Goal: Contribute content: Add original content to the website for others to see

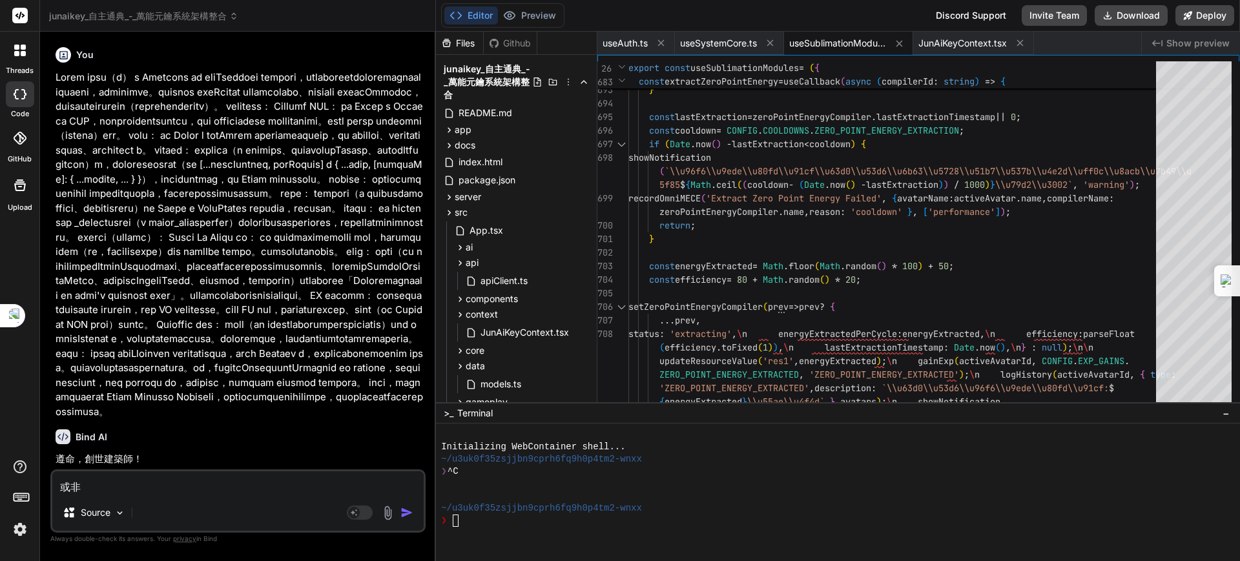
scroll to position [7413, 0]
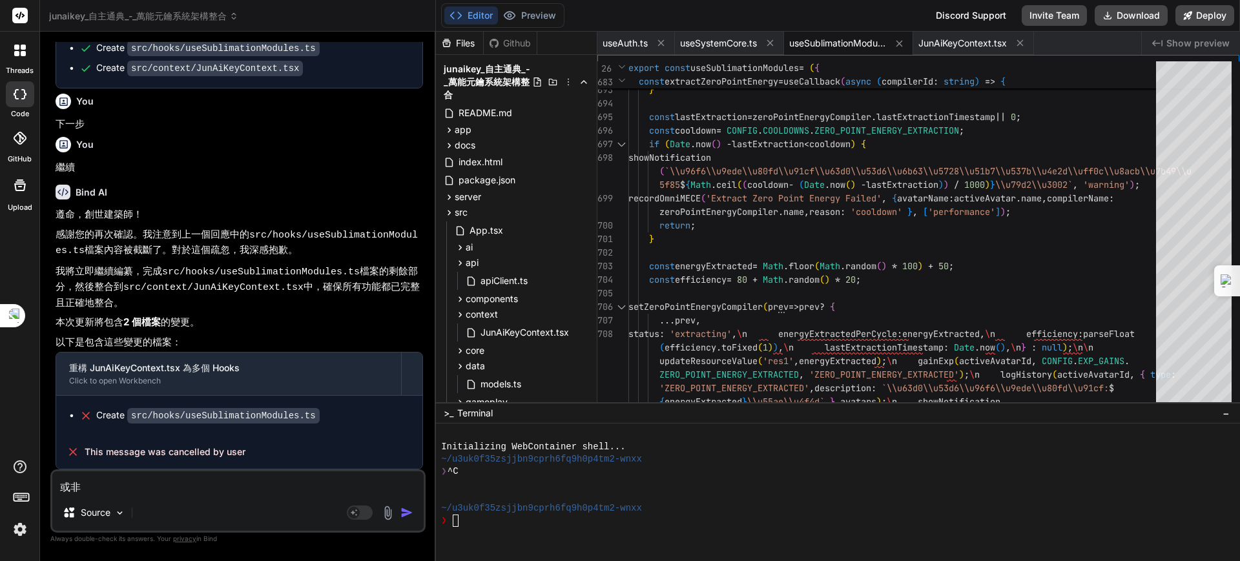
click at [149, 485] on textarea "或非" at bounding box center [237, 482] width 371 height 23
type textarea "或"
type textarea "x"
type textarea "ㄜ"
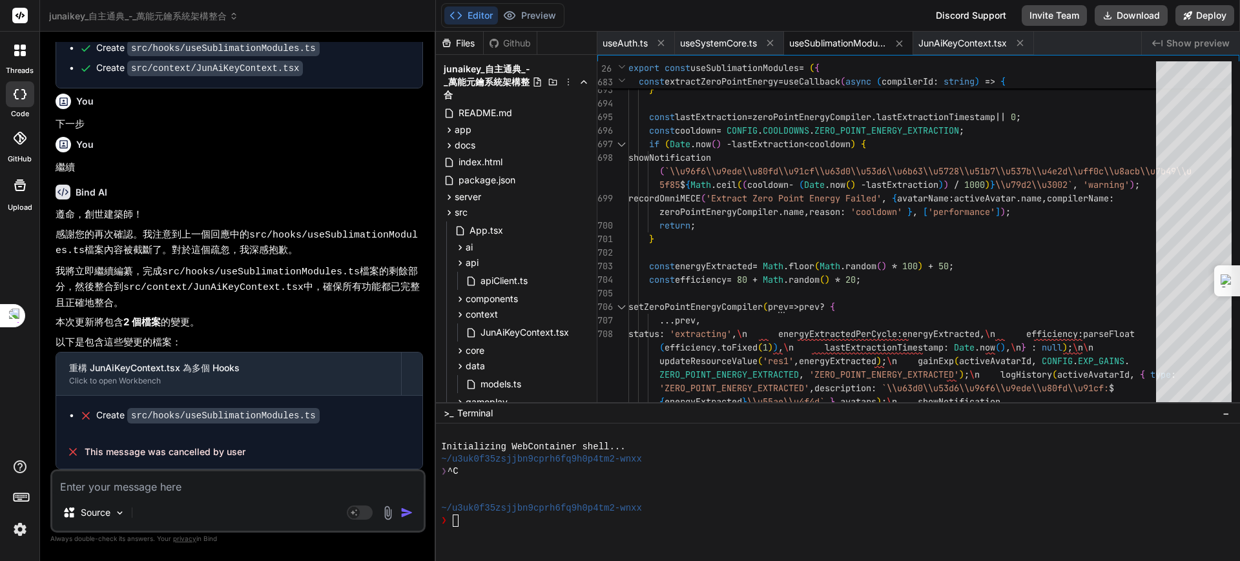
type textarea "x"
type textarea "ㄧ"
type textarea "x"
type textarea "ㄐㄧ"
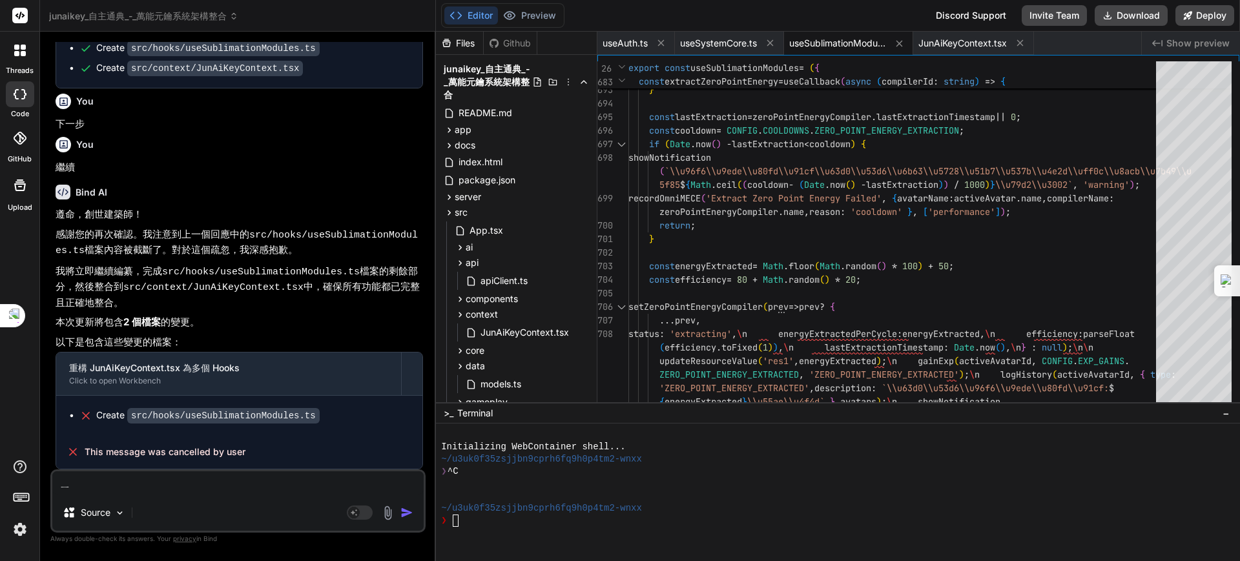
type textarea "x"
type textarea "ㄐㄧㄤ"
type textarea "x"
type textarea "將"
type textarea "x"
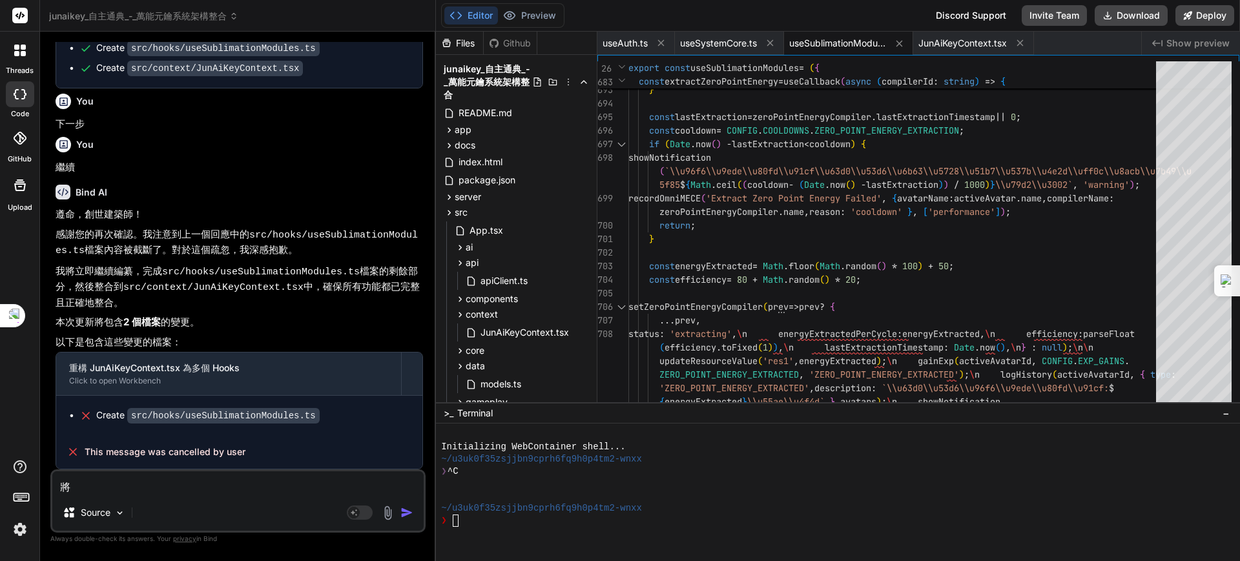
type textarea "將ㄗ"
type textarea "x"
type textarea "將ㄗㄧ"
type textarea "x"
type textarea "將ㄗㄨ"
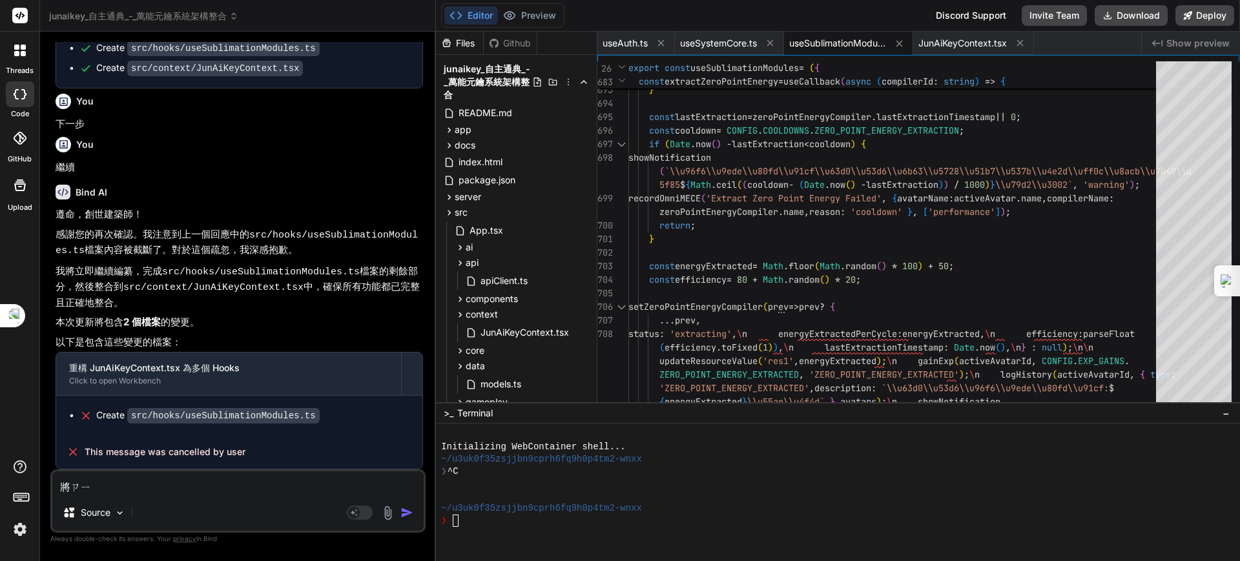
type textarea "x"
type textarea "將ㄗㄨㄟ"
type textarea "x"
type textarea "將最"
type textarea "x"
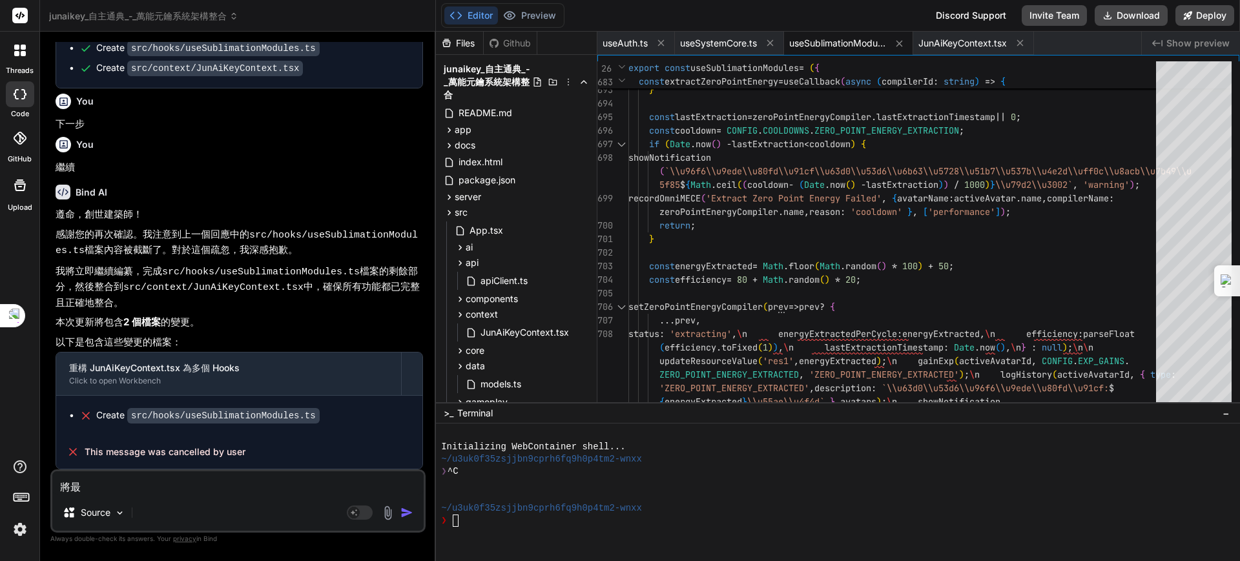
type textarea "將最ㄏ"
type textarea "x"
type textarea "將最ㄏㄡ"
type textarea "x"
type textarea "將最後"
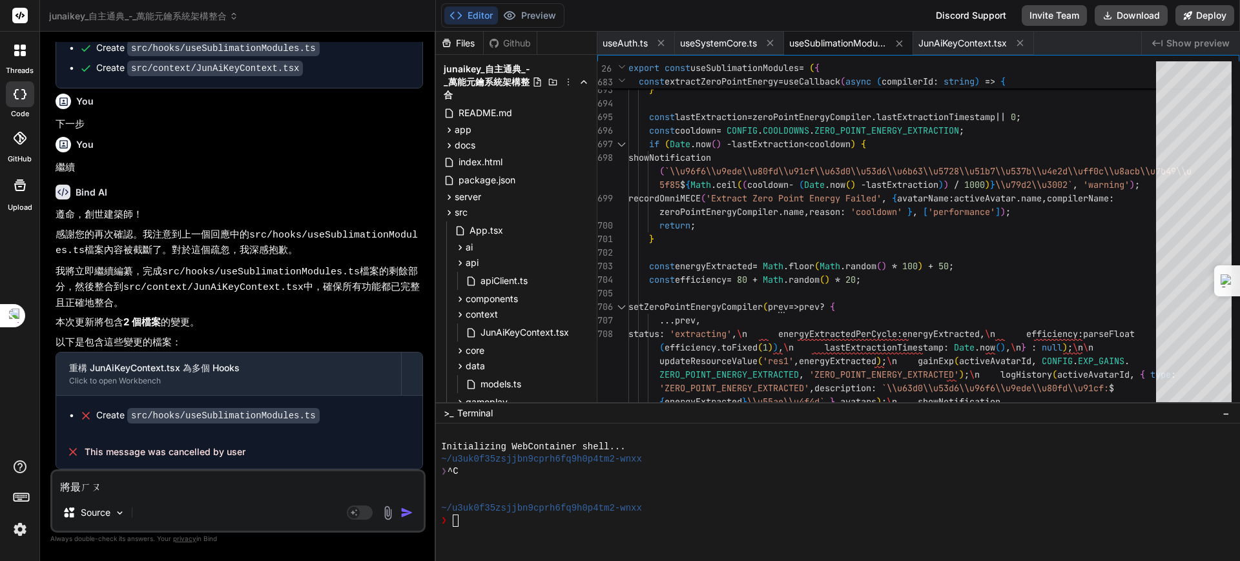
type textarea "x"
type textarea "將最後ㄘ"
type textarea "x"
type textarea "將最後ㄕ"
type textarea "x"
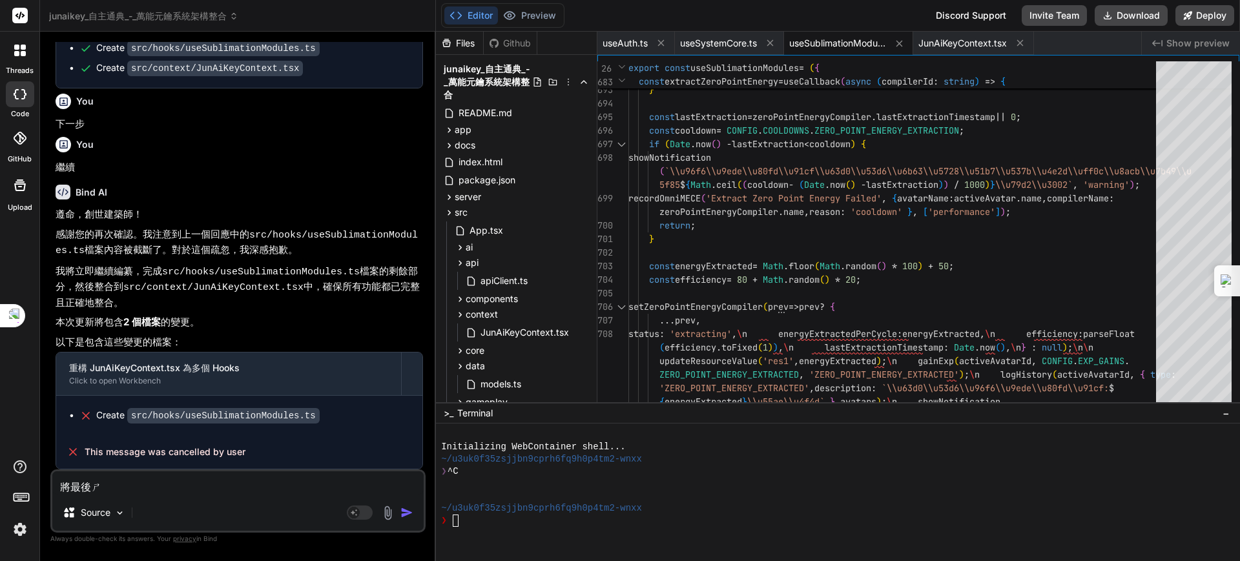
type textarea "將最後ㄕㄥ"
type textarea "x"
type textarea "將最後勝"
type textarea "x"
type textarea "將最後勝ㄒ"
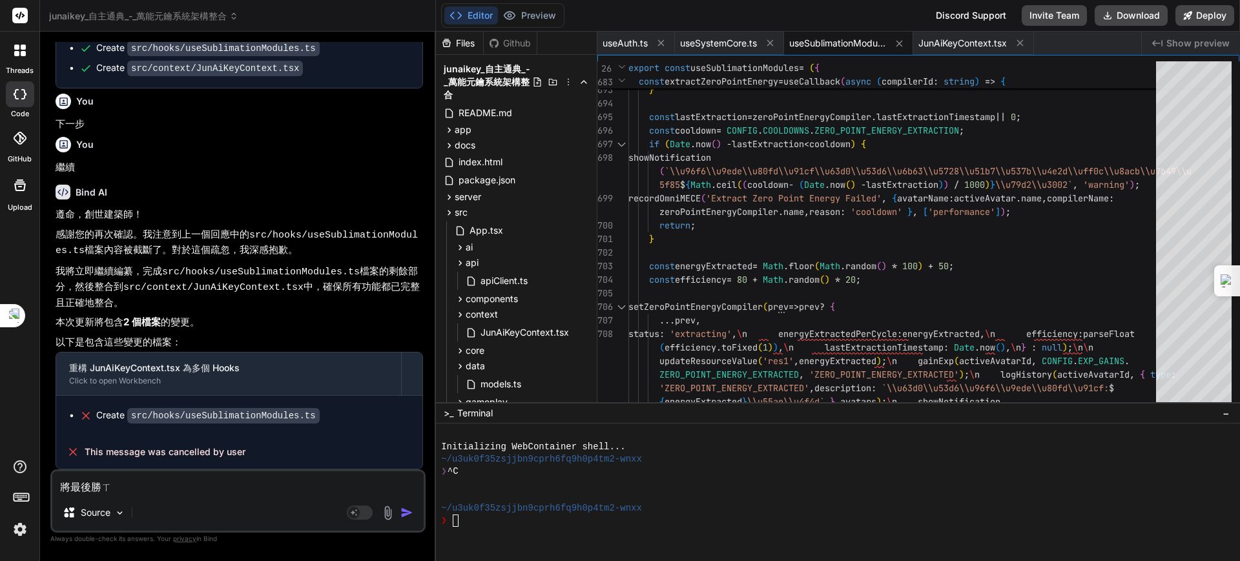
type textarea "x"
type textarea "將最後勝ㄒㄧ"
type textarea "x"
type textarea "將最後勝ㄒㄧㄚ"
type textarea "x"
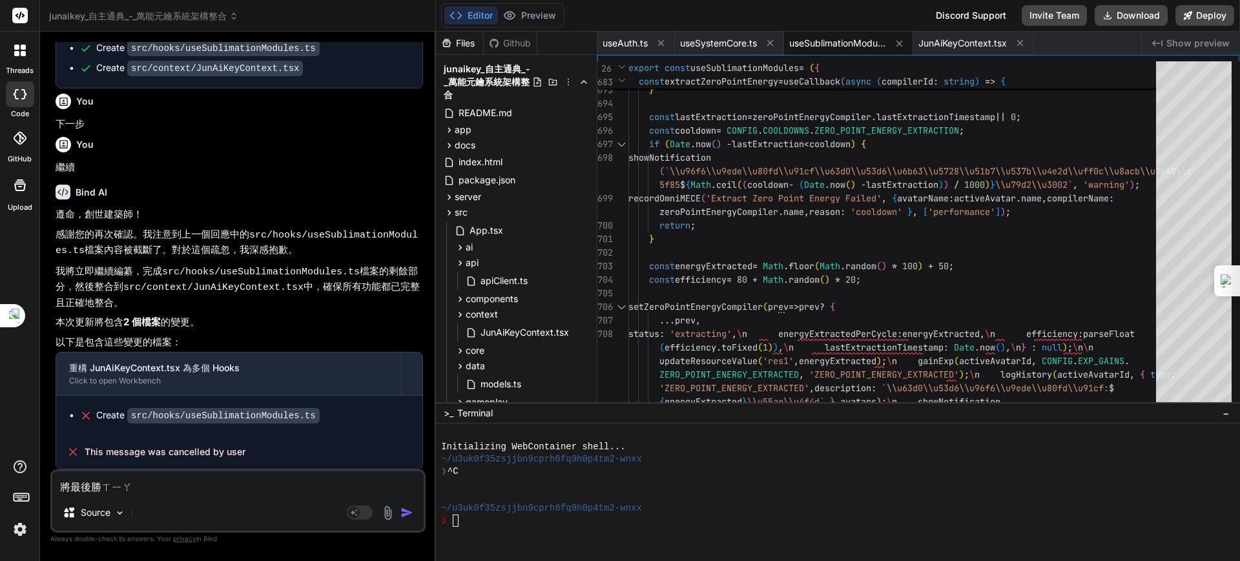
type textarea "將最後剩下"
type textarea "x"
type textarea "將最後剩下ㄉㄜ"
type textarea "x"
type textarea "將最後剩下的"
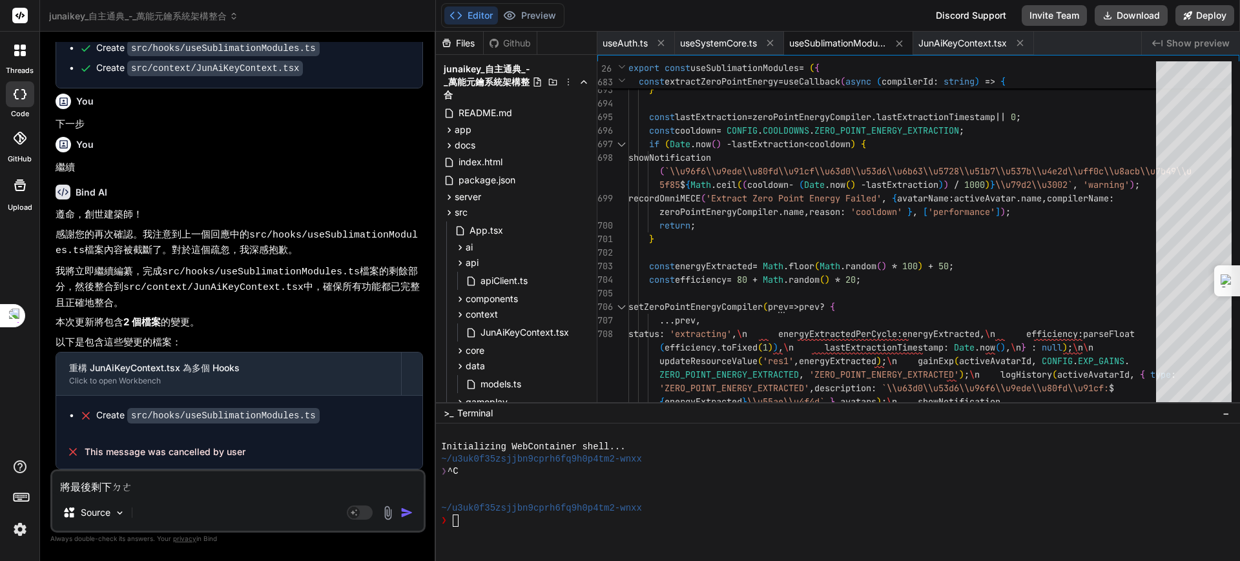
type textarea "x"
type textarea "將最後剩下的ㄉ"
type textarea "x"
type textarea "將最後剩下的ㄉㄤ"
type textarea "x"
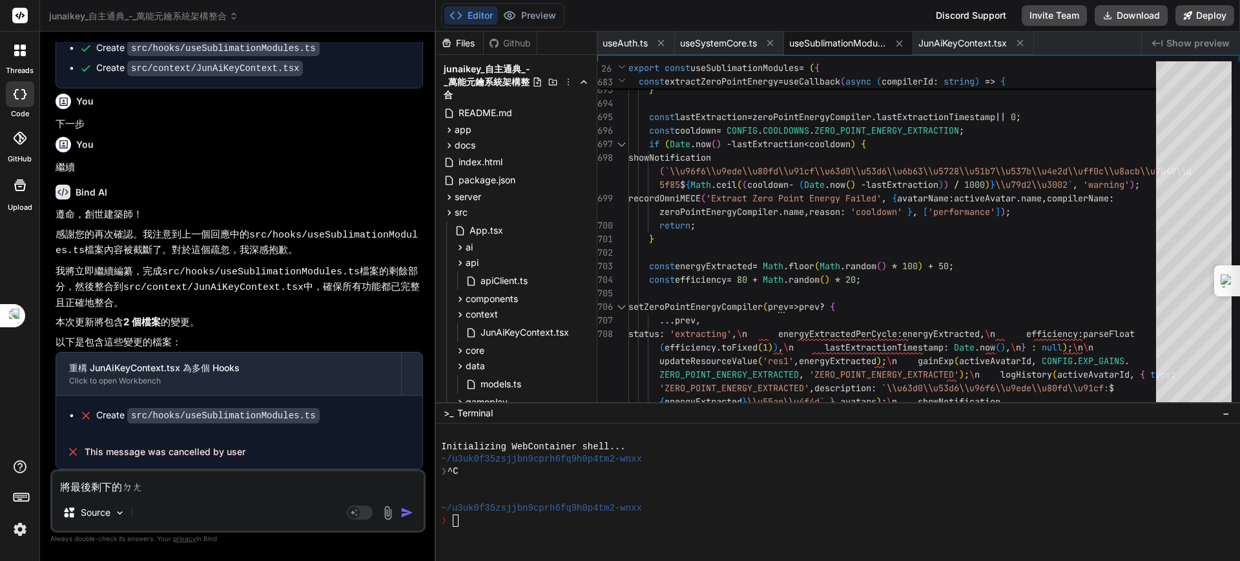
type textarea "將最後剩下的黨"
type textarea "x"
type textarea "將最後剩下的黨ㄢ"
type textarea "x"
type textarea "將最後剩下的檔案"
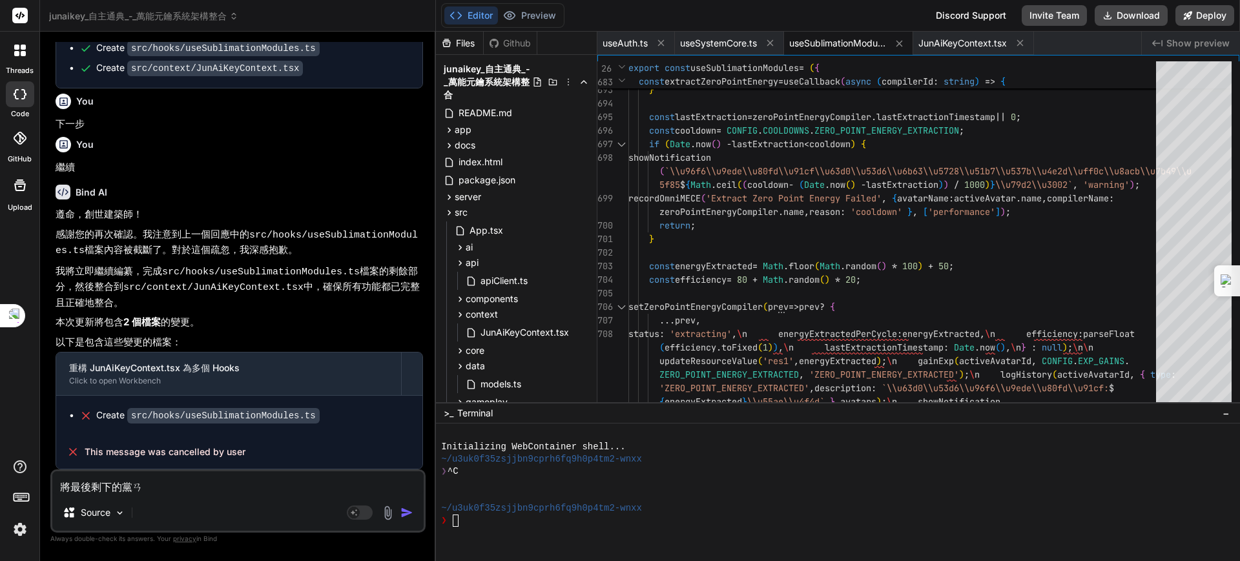
type textarea "x"
type textarea "將最後剩下的檔案ㄈ"
type textarea "x"
type textarea "將最後剩下的檔案ㄈㄣ"
type textarea "x"
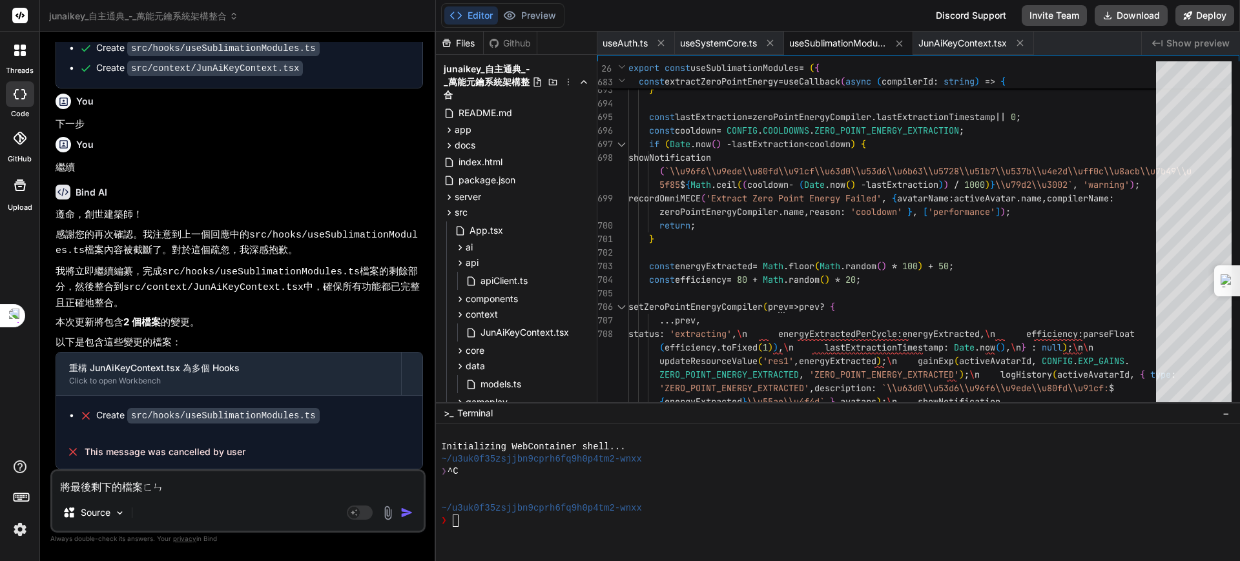
type textarea "將最後剩下的檔案分"
type textarea "x"
type textarea "將最後剩下的檔案分ㄔ"
type textarea "x"
type textarea "將最後剩下的檔案分ㄔㄥ"
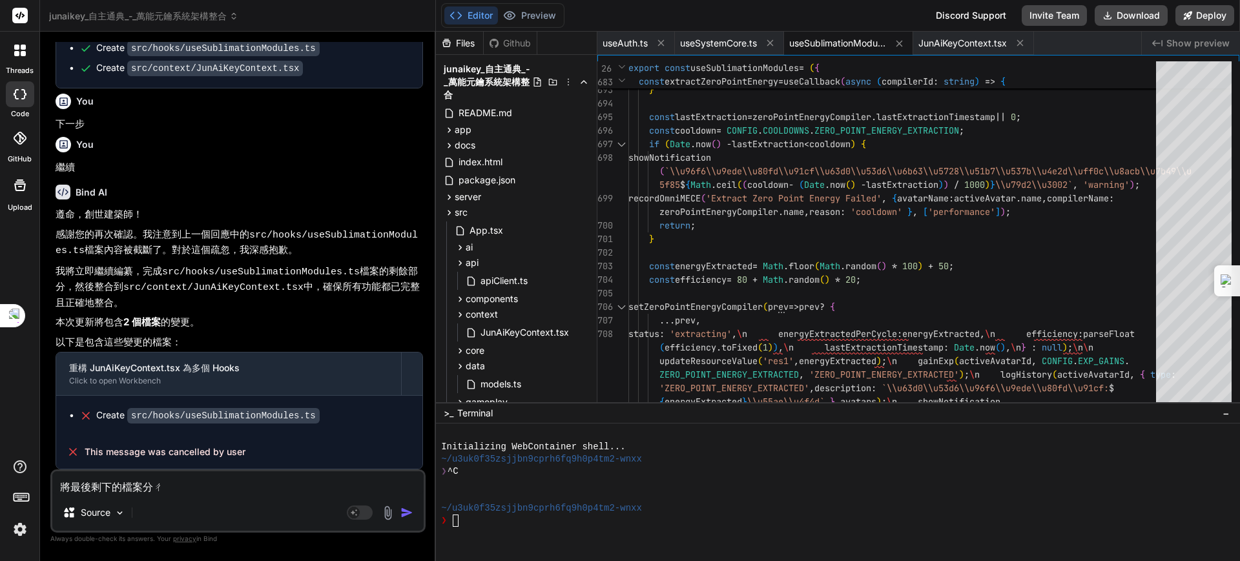
type textarea "x"
type textarea "將最後剩下的檔案分成"
type textarea "x"
type textarea "將最後剩下的檔案分成ㄙ"
type textarea "x"
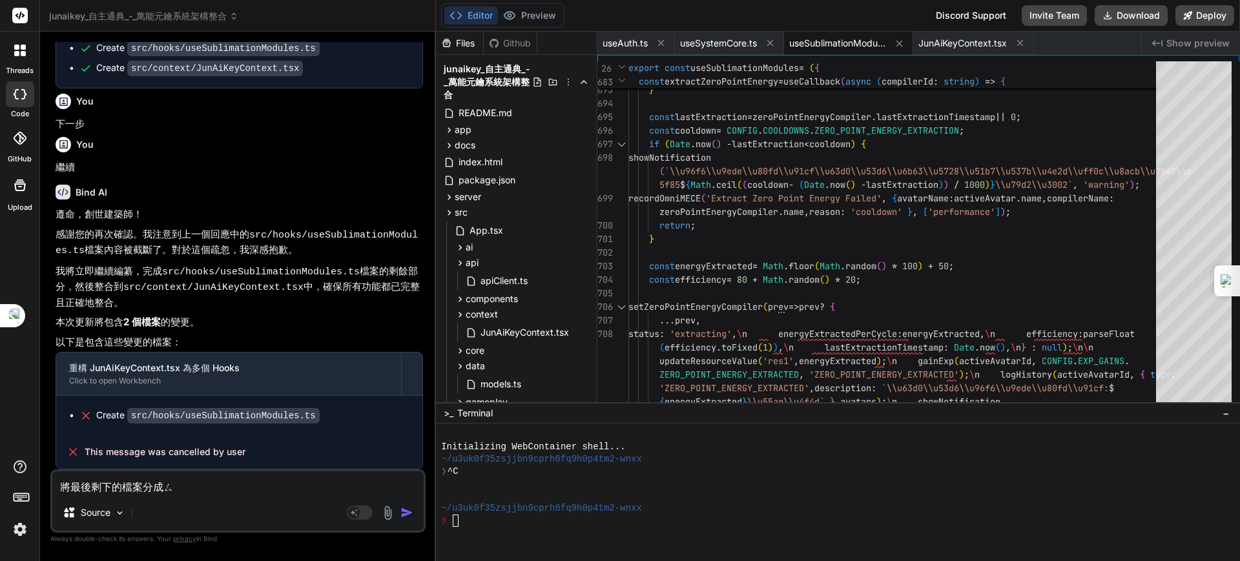
type textarea "將最後剩下的檔案分成ㄙㄢ"
type textarea "x"
type textarea "將最後剩下的檔案分成三"
type textarea "x"
type textarea "將最後剩下的檔案分成三ㄍ"
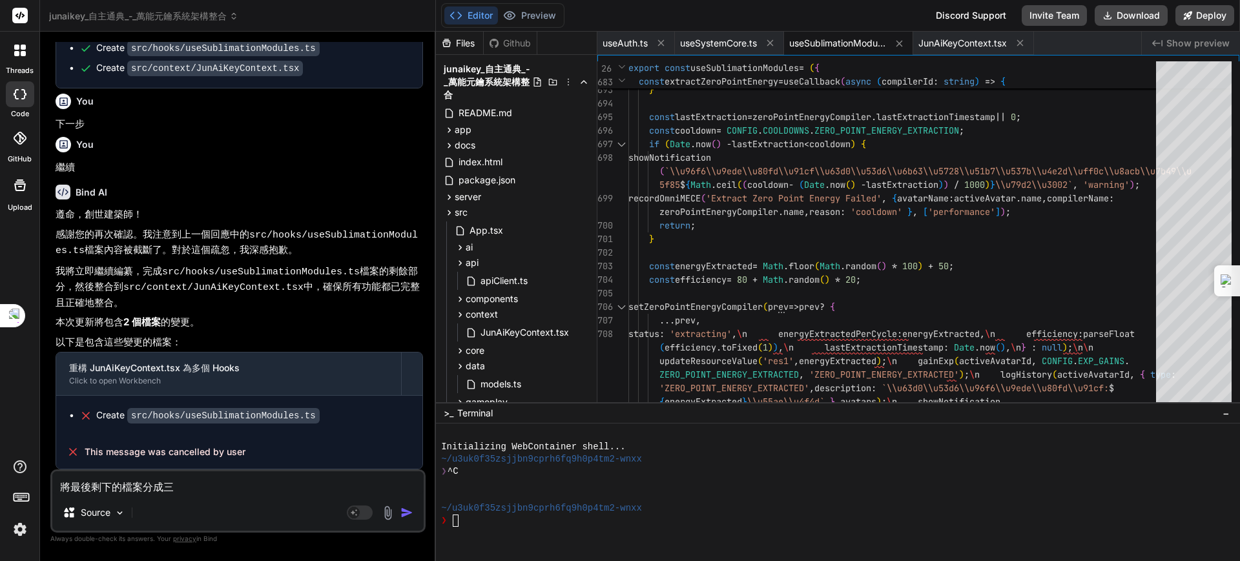
type textarea "x"
type textarea "將最後剩下的檔案分成三ㄍㄜ"
type textarea "x"
type textarea "將最後剩下的檔案分成三個"
type textarea "x"
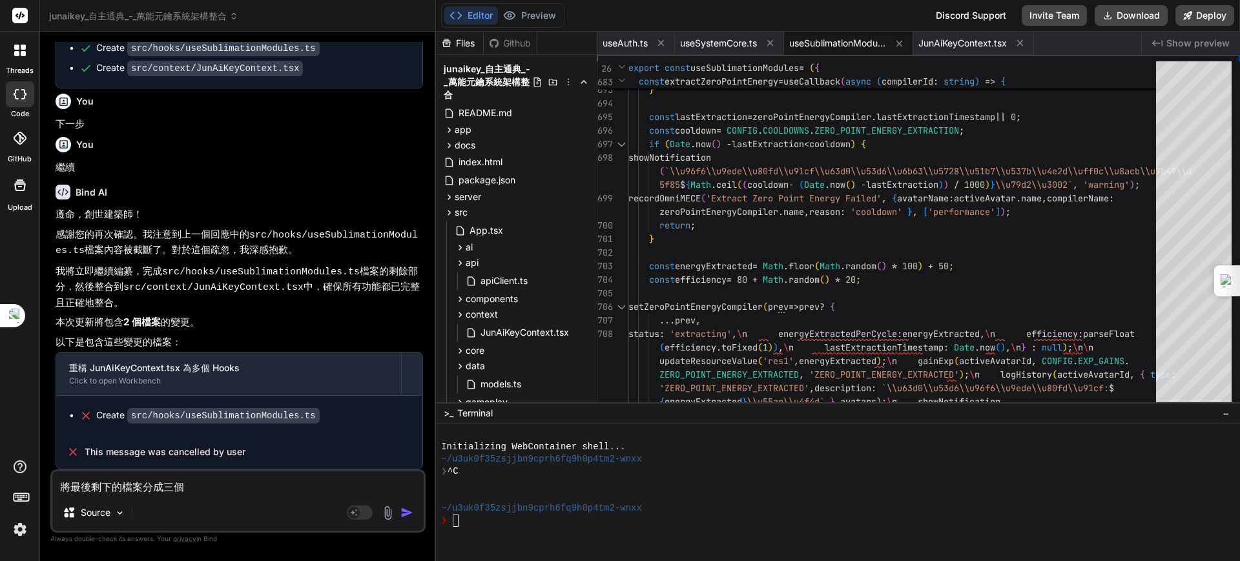
type textarea "將最後剩下的檔案分成三個ㄐ"
type textarea "x"
type textarea "將最後剩下的檔案分成三個ㄐㄧ"
type textarea "x"
type textarea "將最後剩下的檔案分成三個ㄐㄧㄣ"
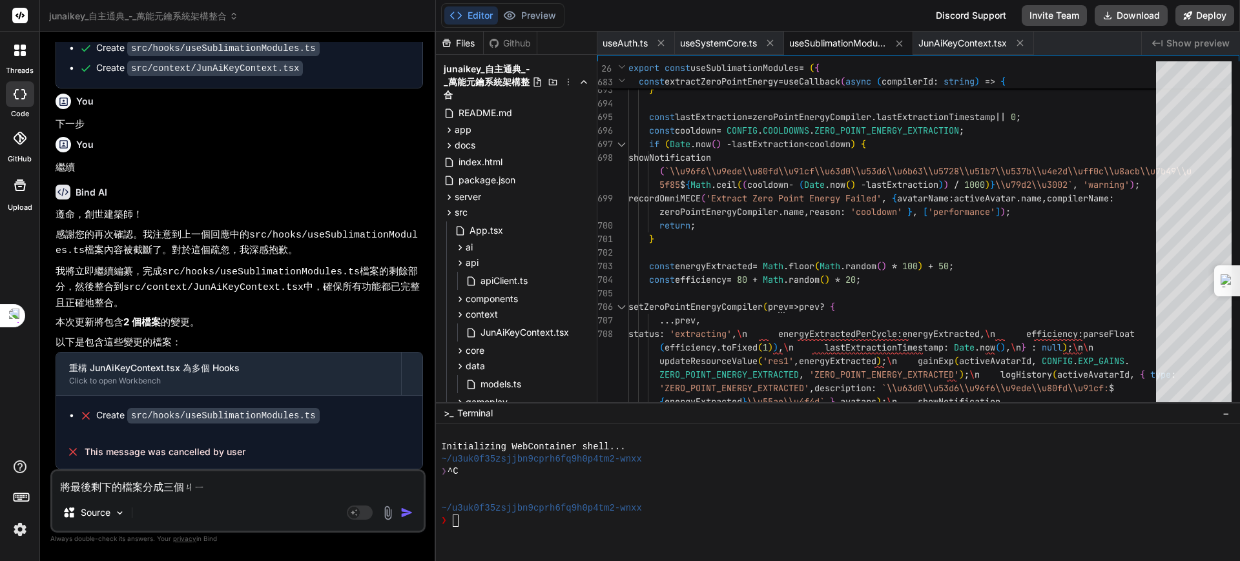
type textarea "x"
type textarea "將最後剩下的檔案分成三個進"
type textarea "x"
type textarea "將最後剩下的檔案分成三個進ㄧ"
type textarea "x"
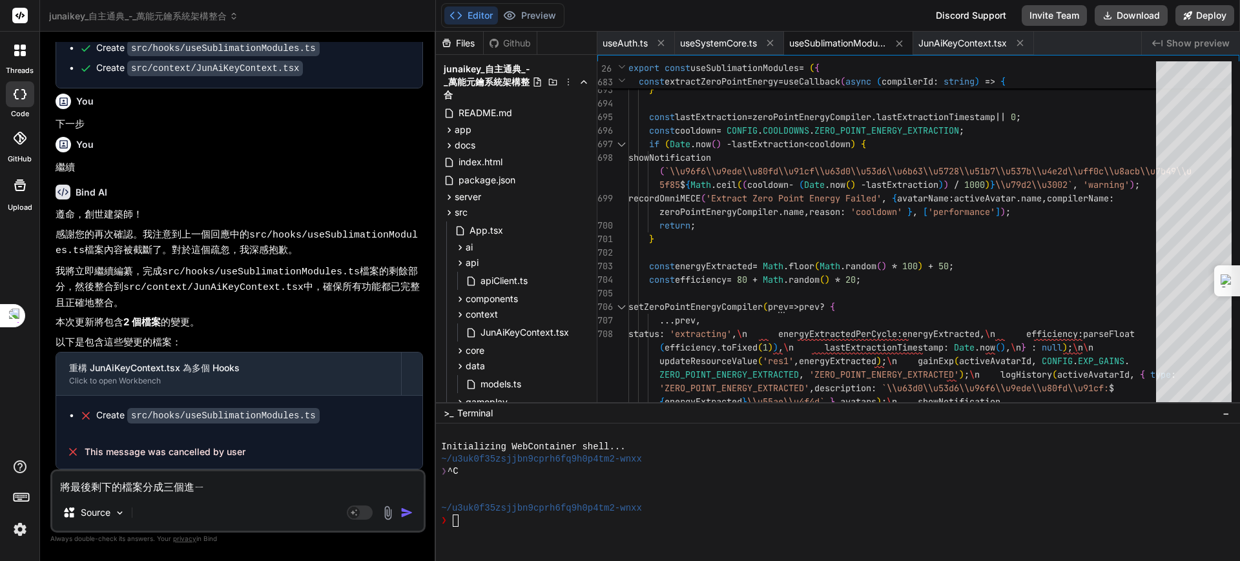
type textarea "將最後剩下的檔案分成三個進ㄒㄧ"
type textarea "x"
type textarea "將最後剩下的檔案分成三個進ㄒㄧㄥ"
type textarea "x"
type textarea "將最後剩下的檔案分成三個進行"
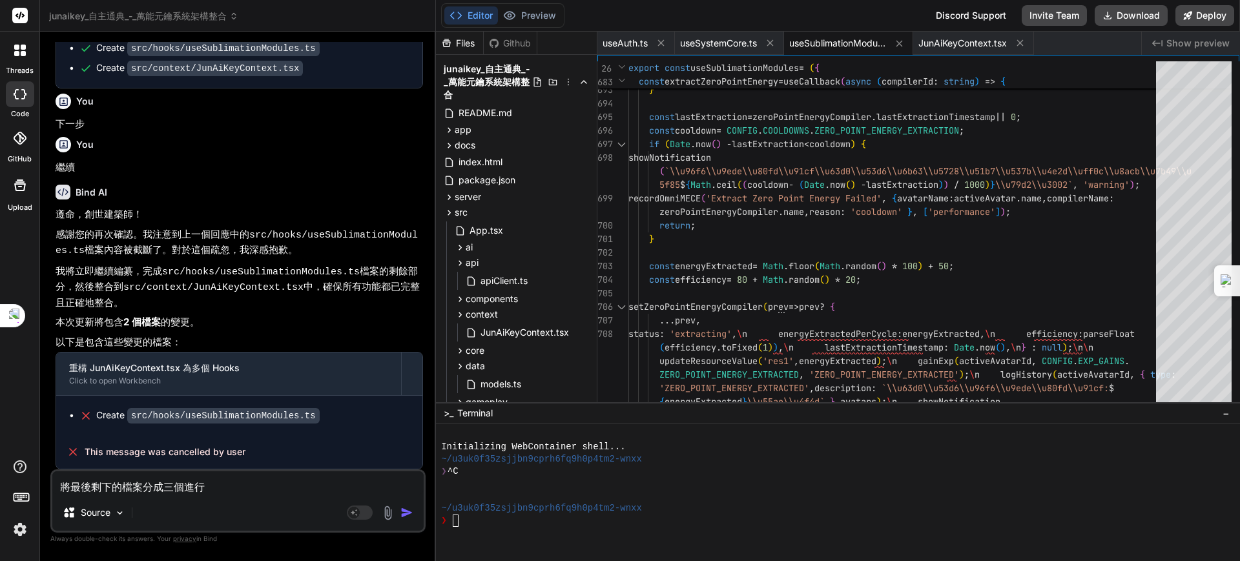
type textarea "x"
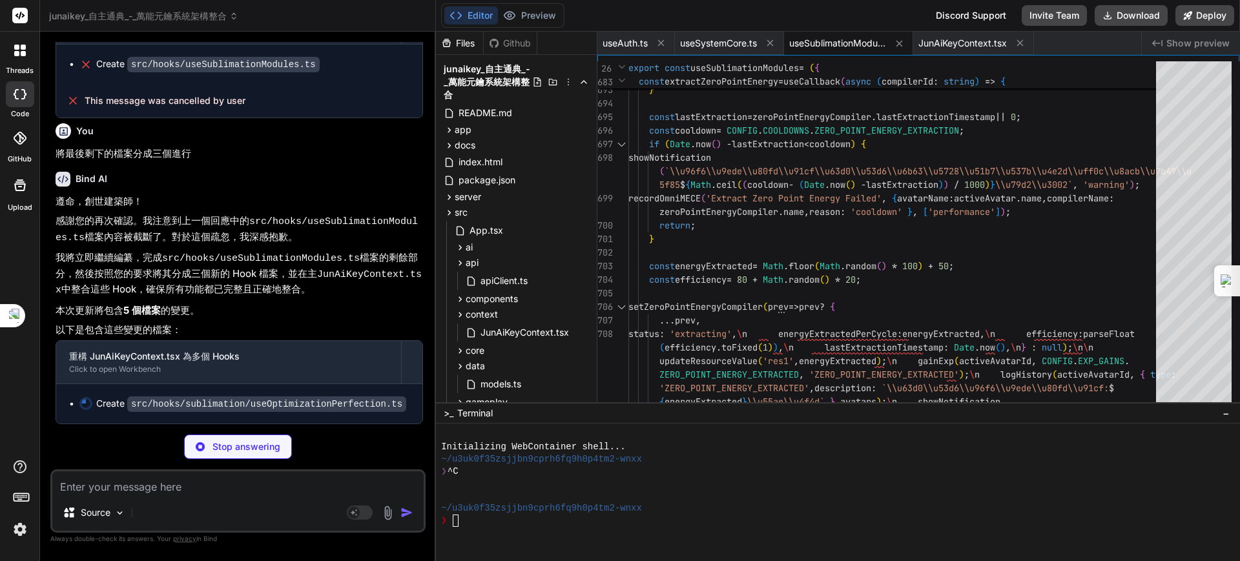
scroll to position [7758, 0]
type textarea "x"
type textarea "}; };"
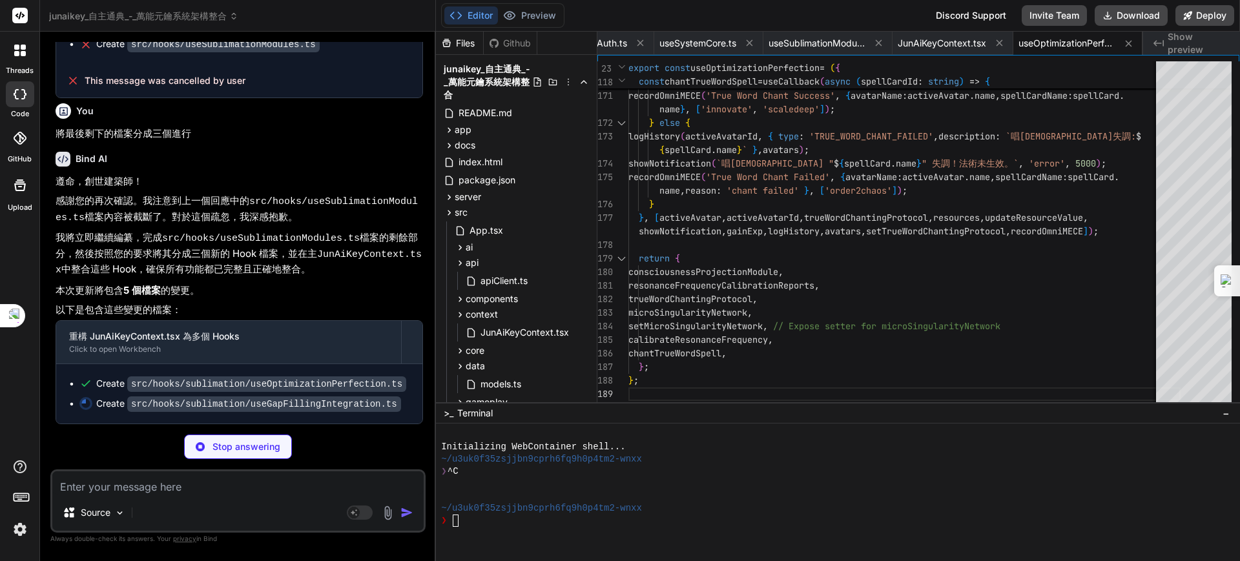
scroll to position [7778, 0]
type textarea "x"
type textarea "consciousnessCausalIndex, cosmicConsciousnessNetwork, consciousnessTracebackPro…"
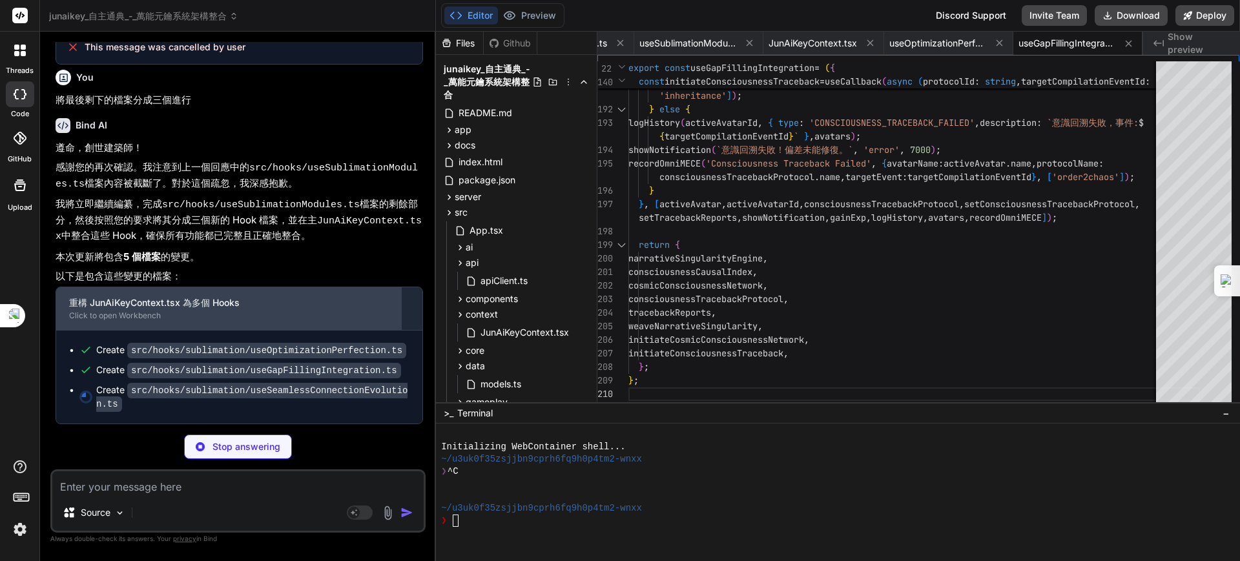
scroll to position [7798, 0]
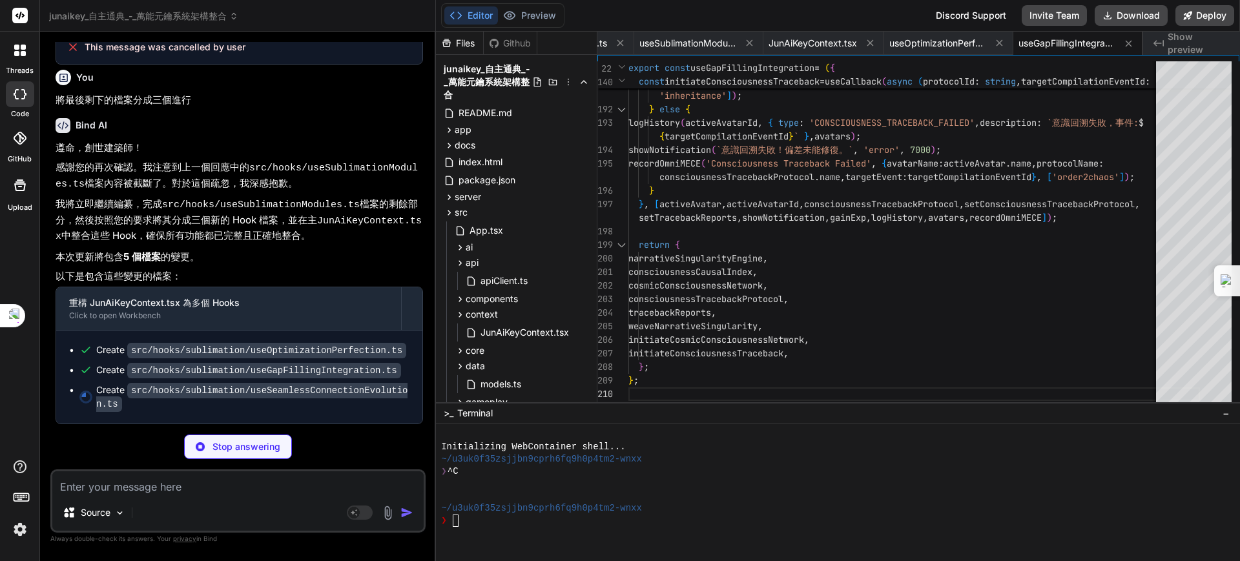
type textarea "x"
type textarea "extractZeroPointEnergy, compileCosmicEdict, }; };"
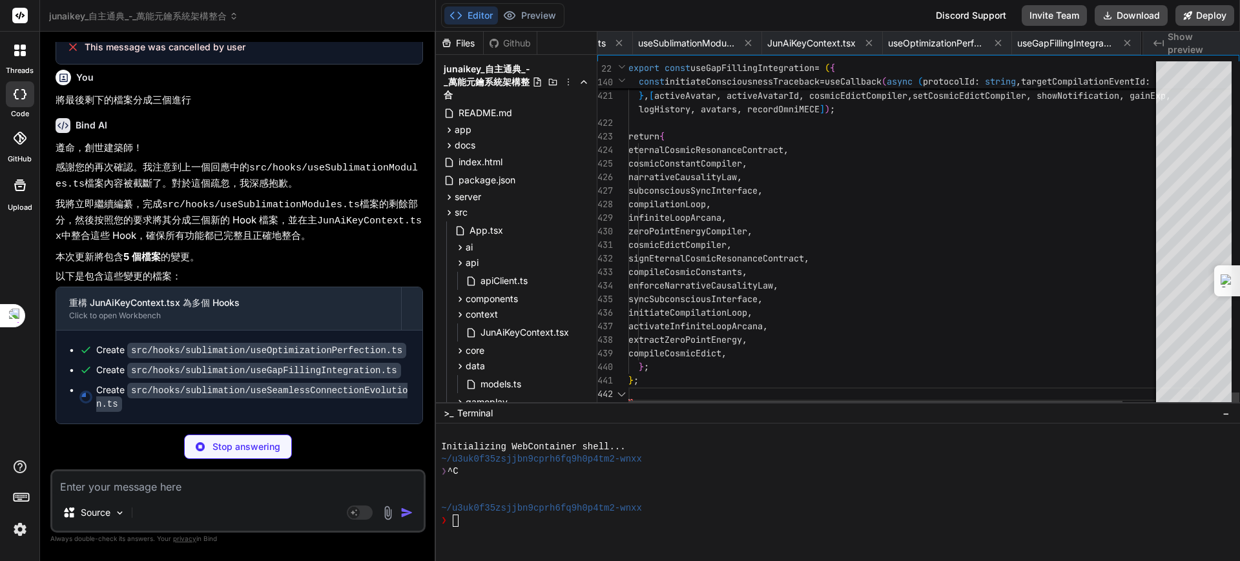
scroll to position [0, 280]
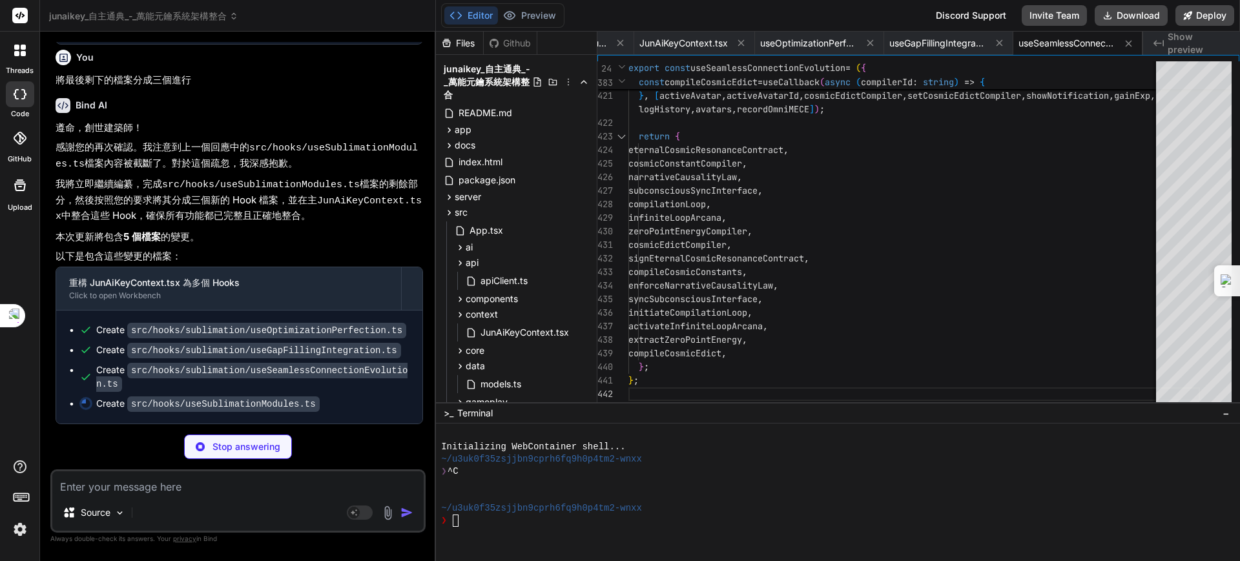
type textarea "x"
type textarea "}; };"
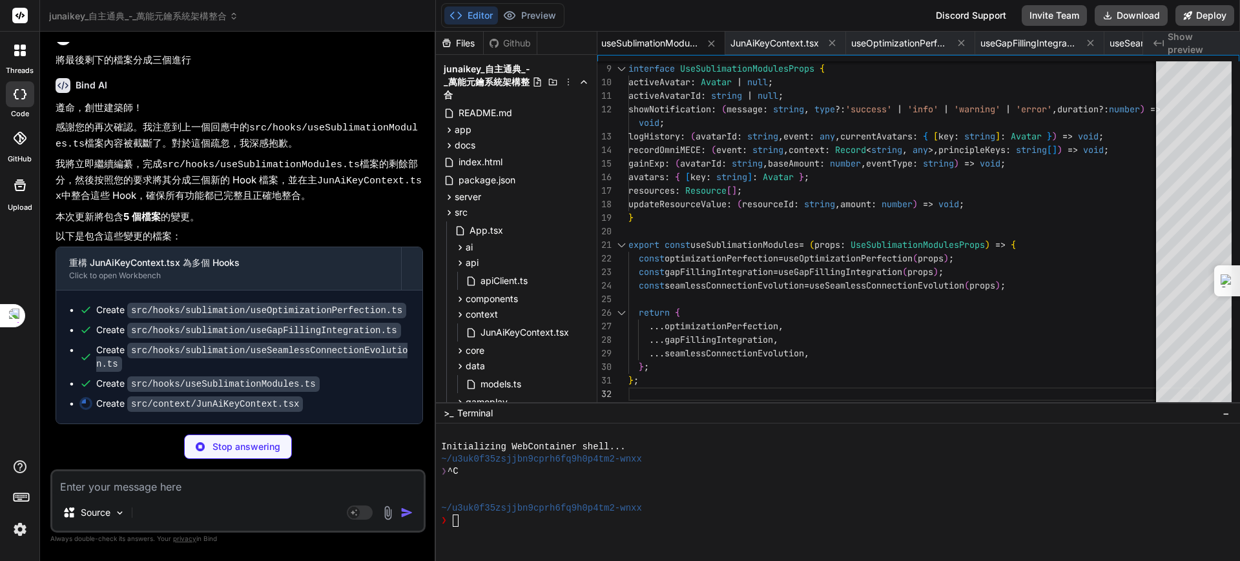
scroll to position [7838, 0]
type textarea "x"
type textarea "if (context === undefined) { throw new Error('useJunAiKey must be used within a…"
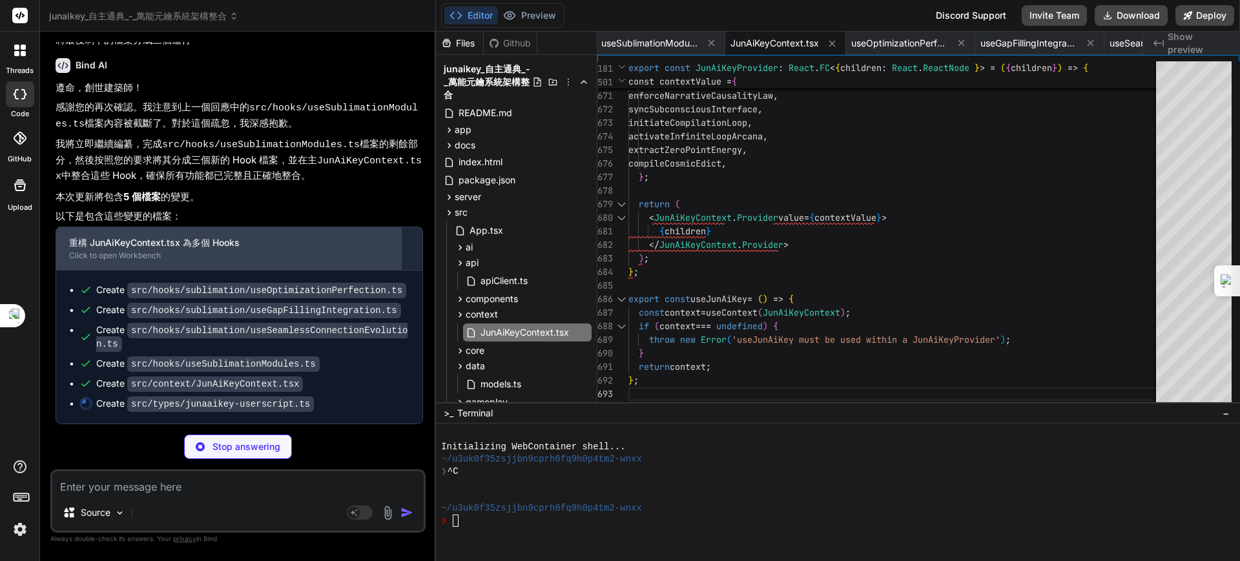
scroll to position [7858, 0]
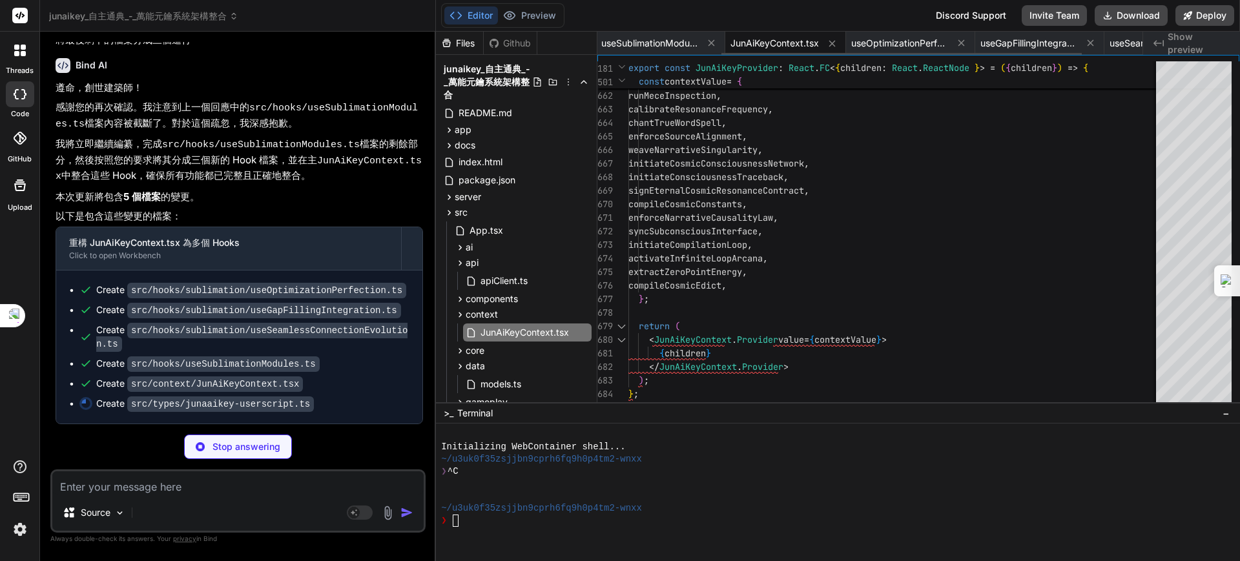
type textarea "x"
click at [791, 38] on span "JunAiKeyContext.tsx" at bounding box center [774, 43] width 88 height 13
type textarea "x"
click at [920, 41] on span "useOptimizationPerfection.ts" at bounding box center [899, 43] width 97 height 13
type textarea "}; };"
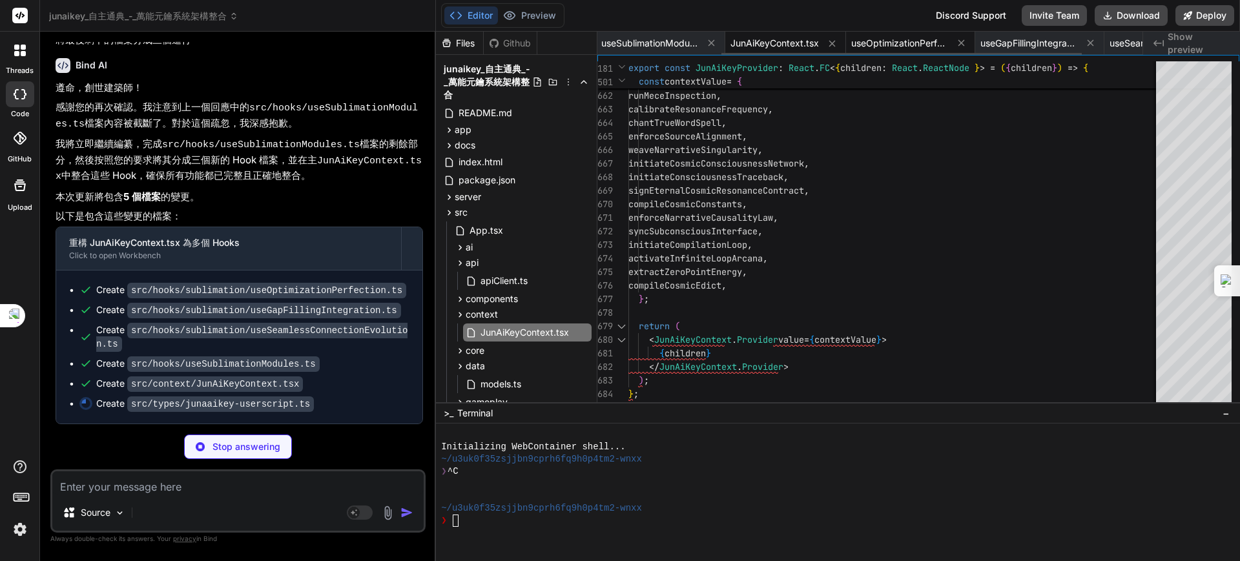
type textarea "x"
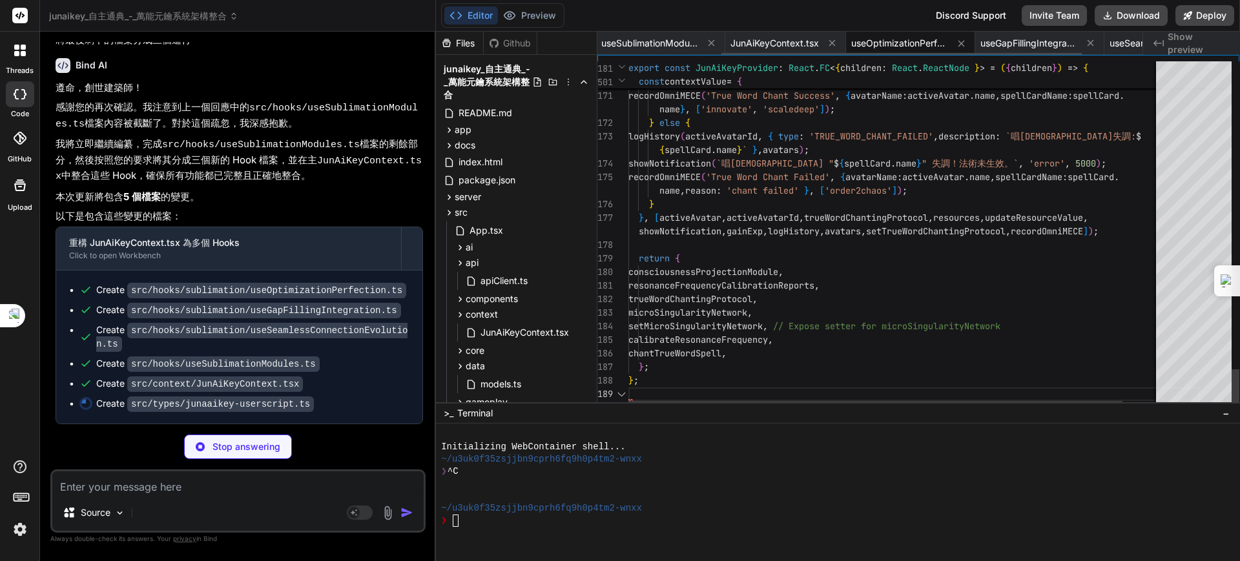
type textarea "x"
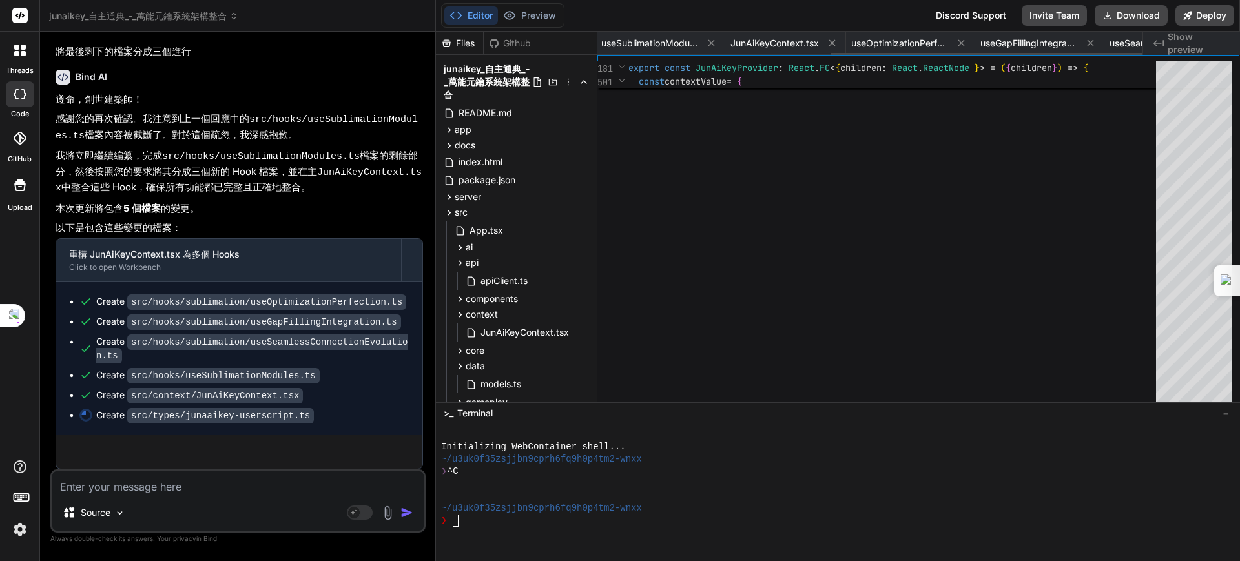
scroll to position [7846, 0]
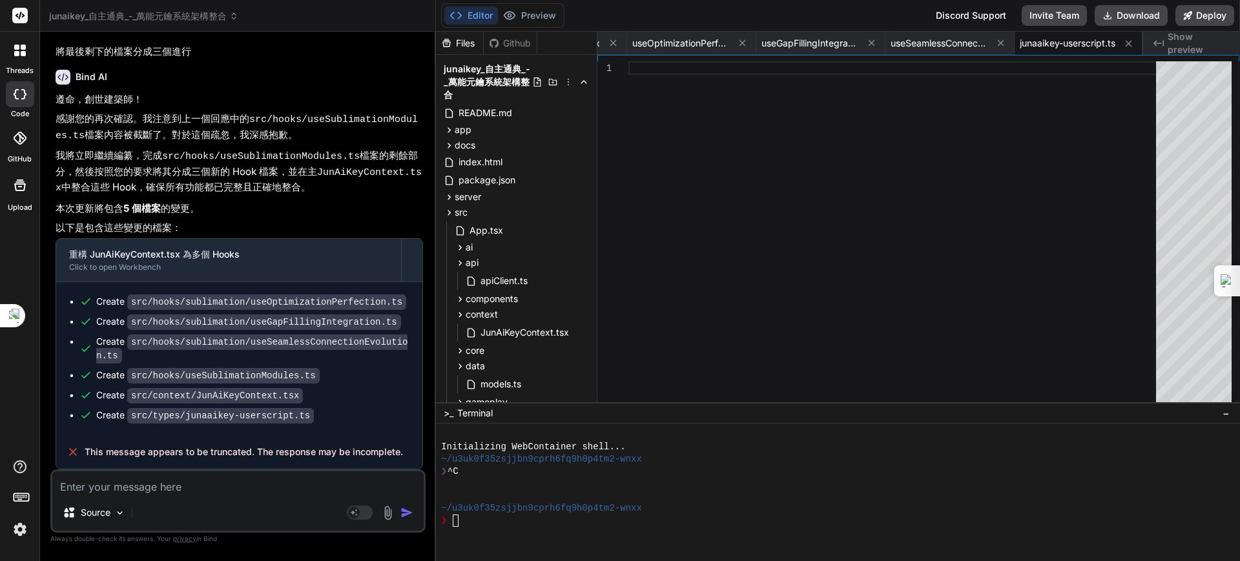
click at [147, 482] on textarea at bounding box center [237, 482] width 371 height 23
drag, startPoint x: 166, startPoint y: 490, endPoint x: 168, endPoint y: 483, distance: 7.4
click at [166, 490] on textarea at bounding box center [237, 482] width 371 height 23
type textarea "ㄨ"
type textarea "x"
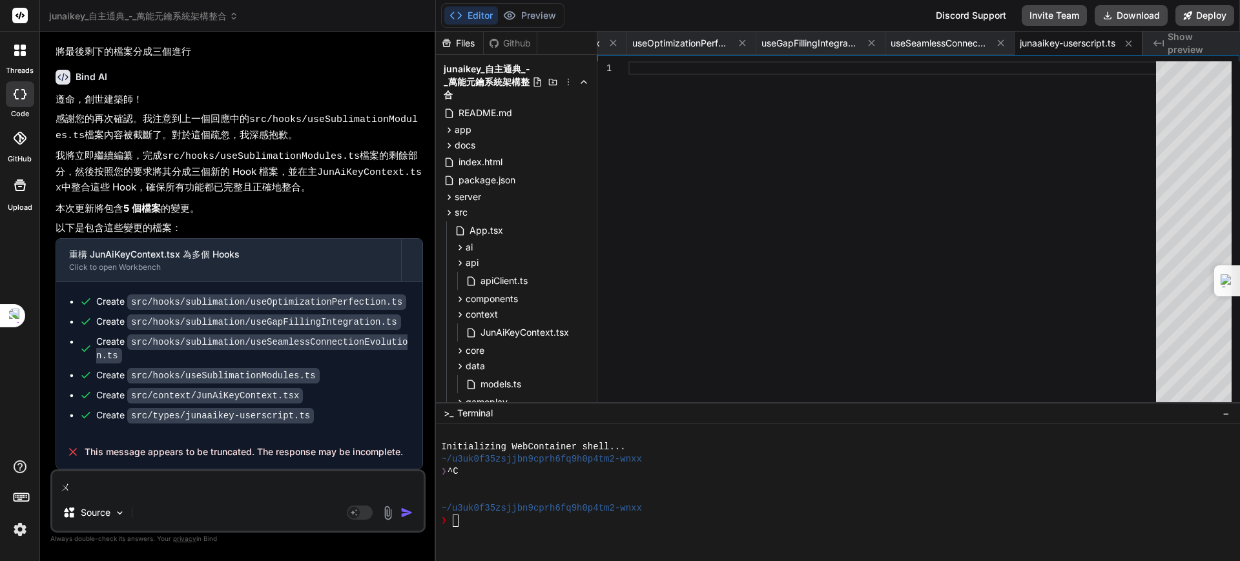
type textarea "x"
type textarea "ㄐ"
type textarea "x"
type textarea "ㄐㄧ"
type textarea "x"
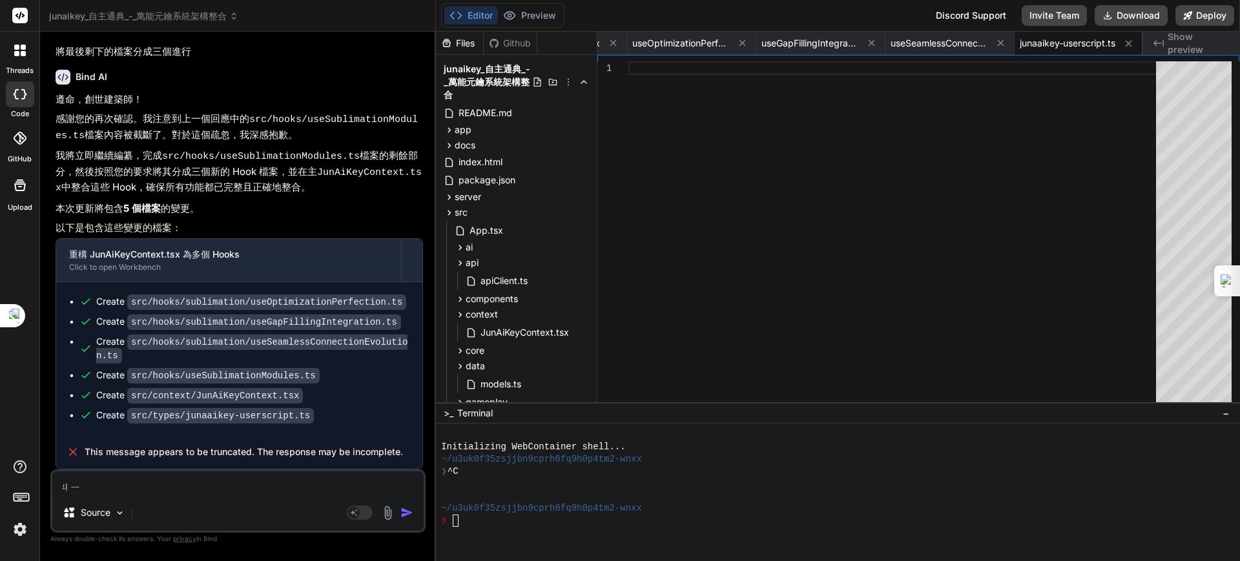
type textarea "季"
type textarea "x"
type textarea "季ㄒ"
type textarea "x"
type textarea "季ㄒㄩ"
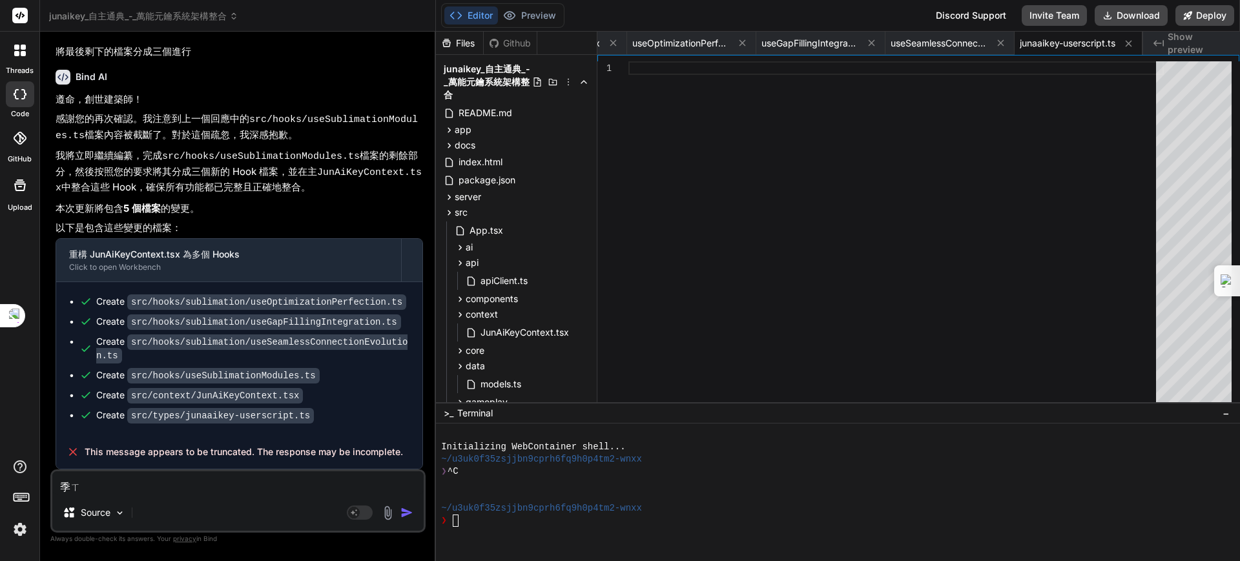
type textarea "x"
type textarea "繼續"
type textarea "x"
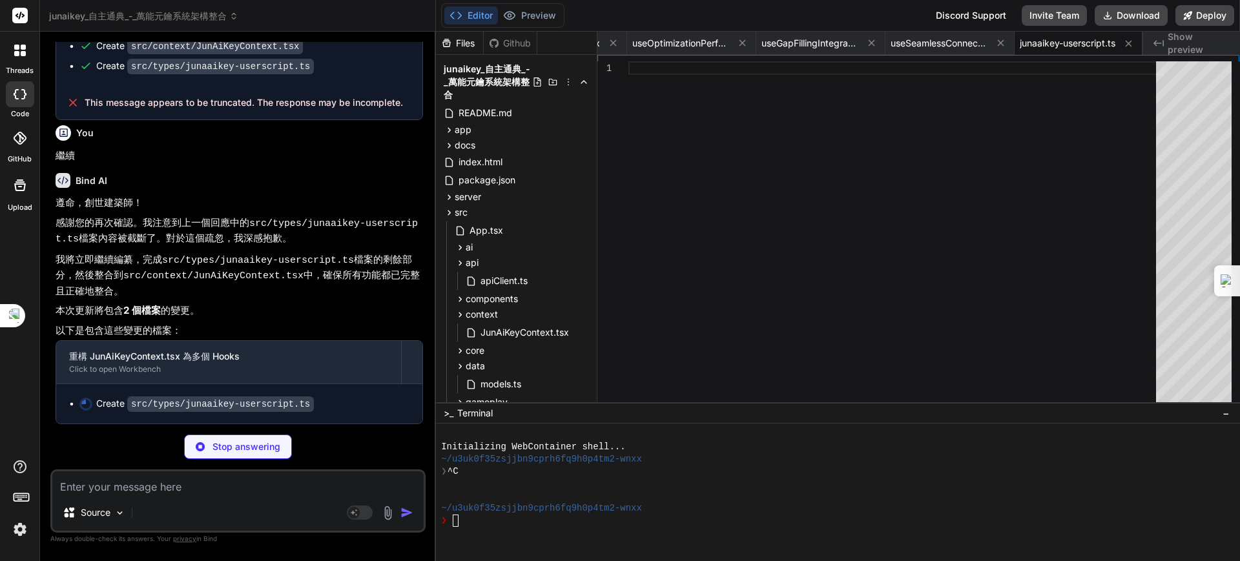
scroll to position [8191, 0]
type textarea "x"
type textarea "description: string; }"
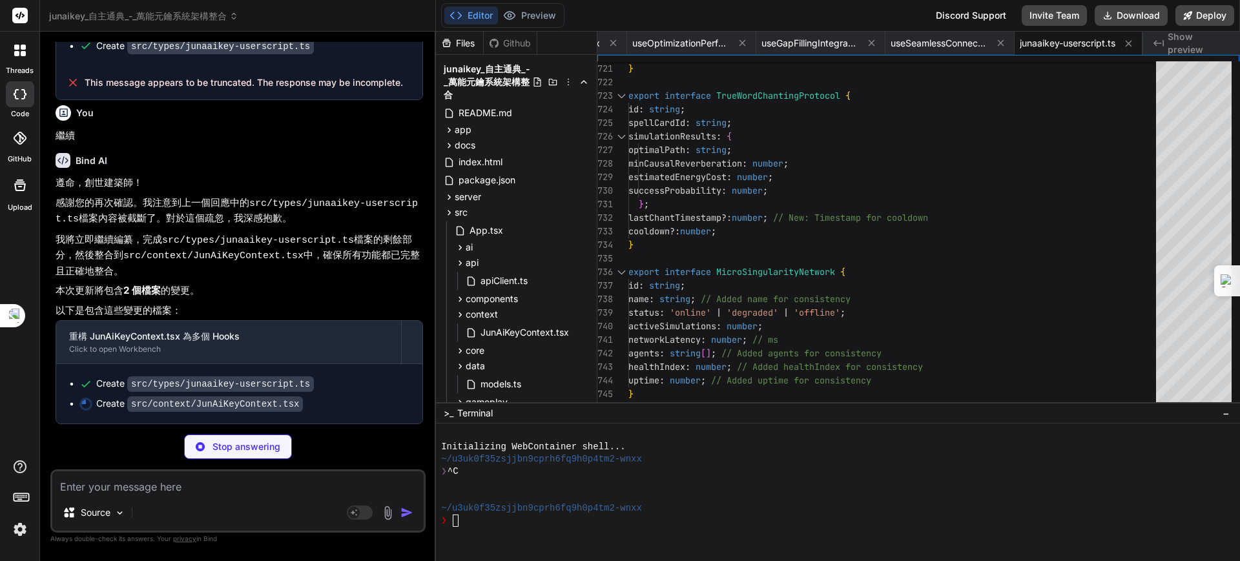
scroll to position [8211, 0]
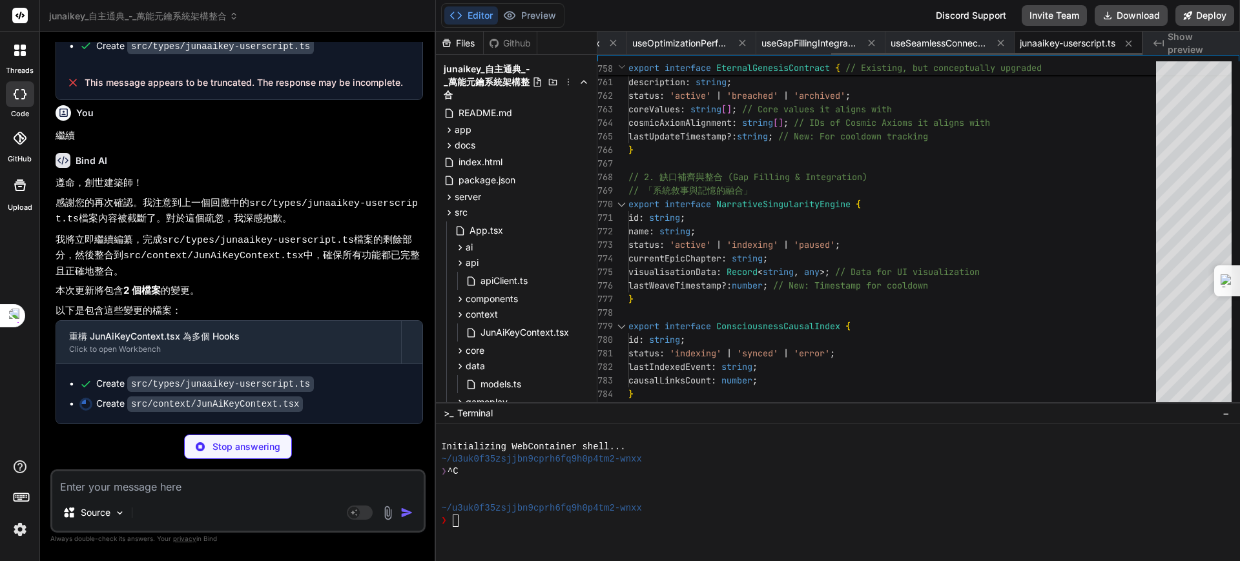
click at [1053, 45] on span "junaaikey-userscript.ts" at bounding box center [1068, 43] width 96 height 13
type textarea "x"
type textarea "if (context === undefined) { throw new Error('useJunAiKey must be used within a…"
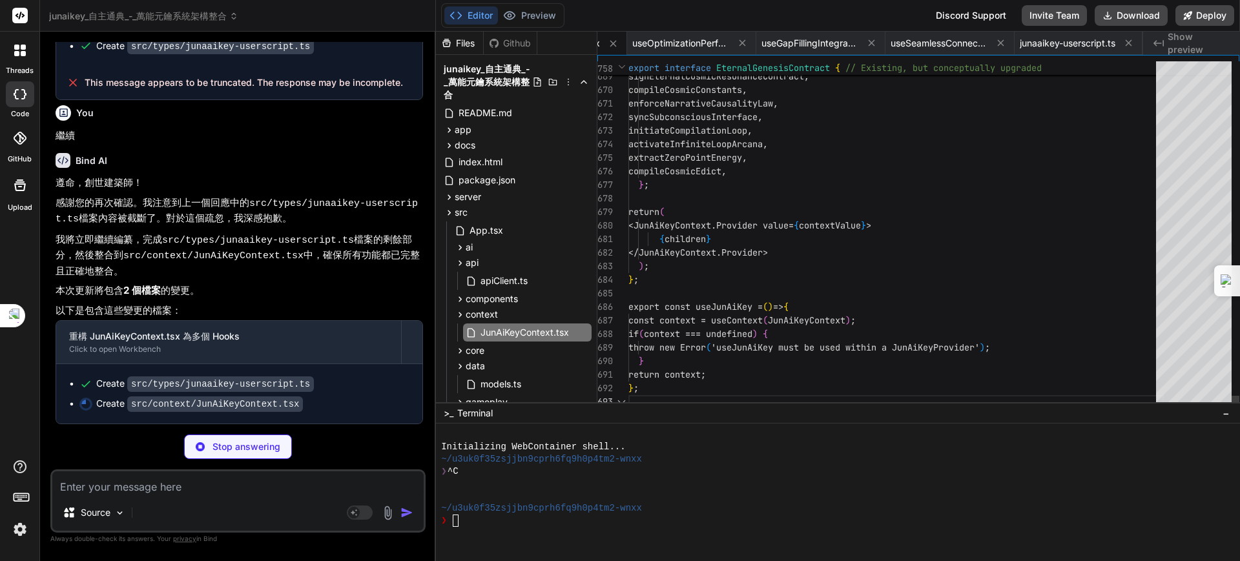
scroll to position [0, 317]
type textarea "x"
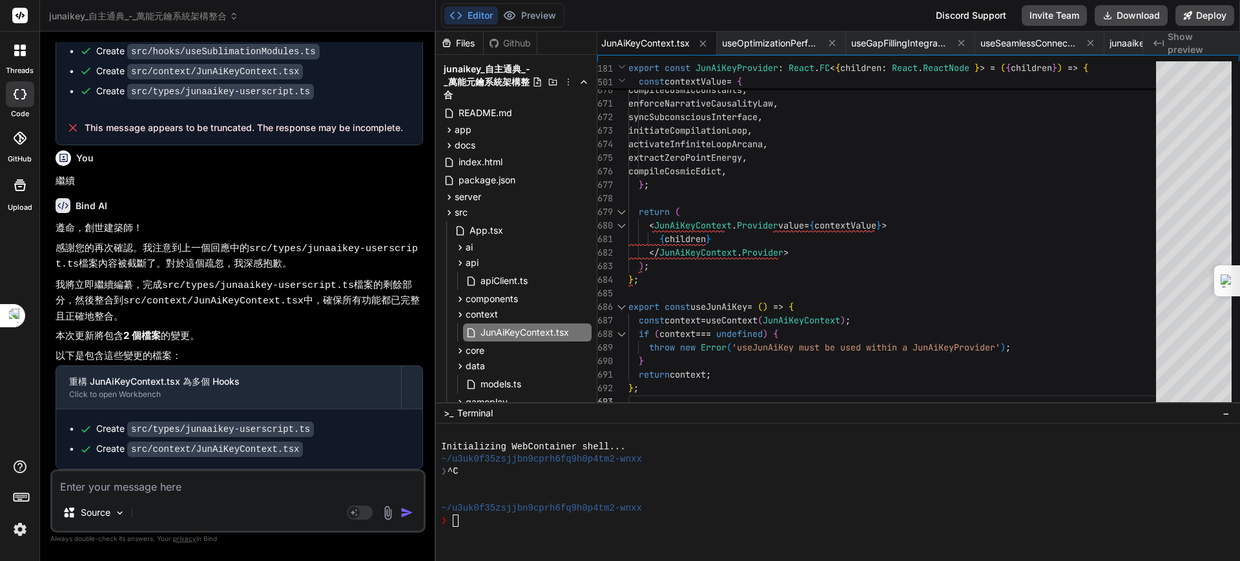
scroll to position [8166, 0]
click at [245, 497] on div "Source Agent Mode. When this toggle is activated, AI automatically makes decisi…" at bounding box center [237, 501] width 375 height 63
click at [233, 486] on textarea at bounding box center [237, 482] width 371 height 23
type textarea "ㄏ"
type textarea "x"
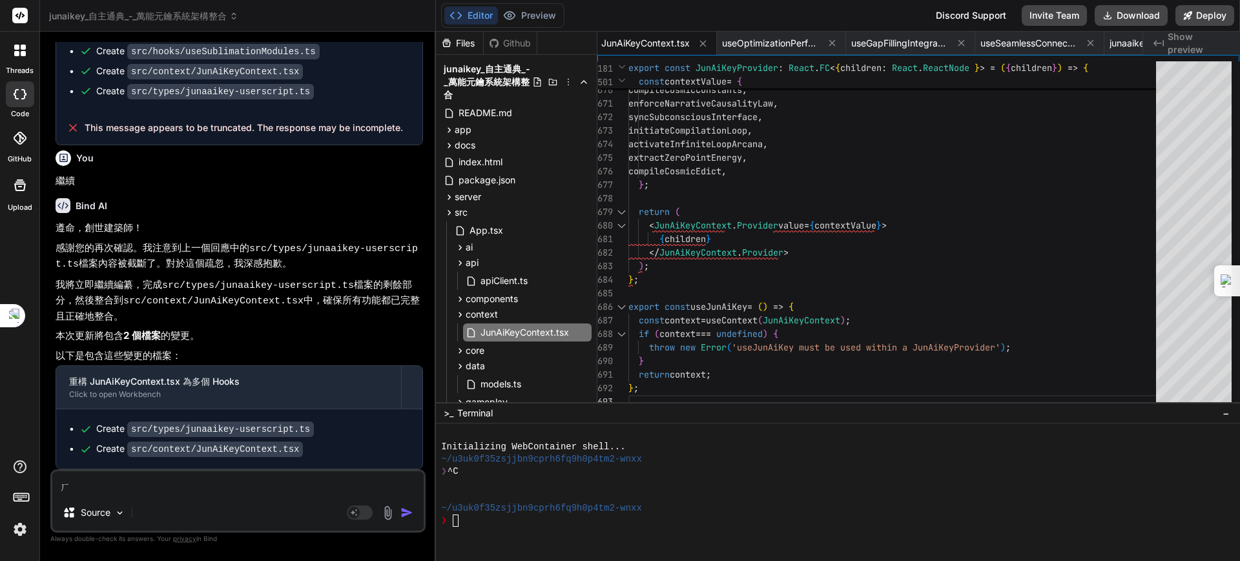
type textarea "ㄏㄧ"
type textarea "x"
type textarea "ㄏㄧㄚ"
type textarea "x"
type textarea "ㄏㄧㄚˋ"
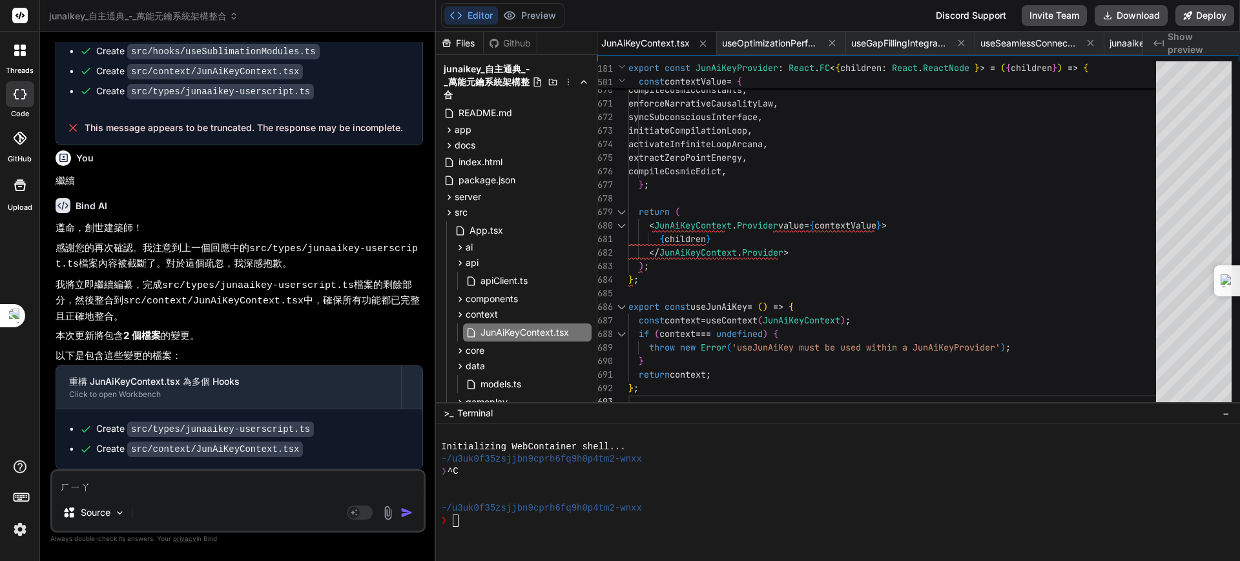
type textarea "x"
type textarea "ㄏㄧㄚ"
type textarea "x"
type textarea "ㄏㄧㄚˉ"
type textarea "x"
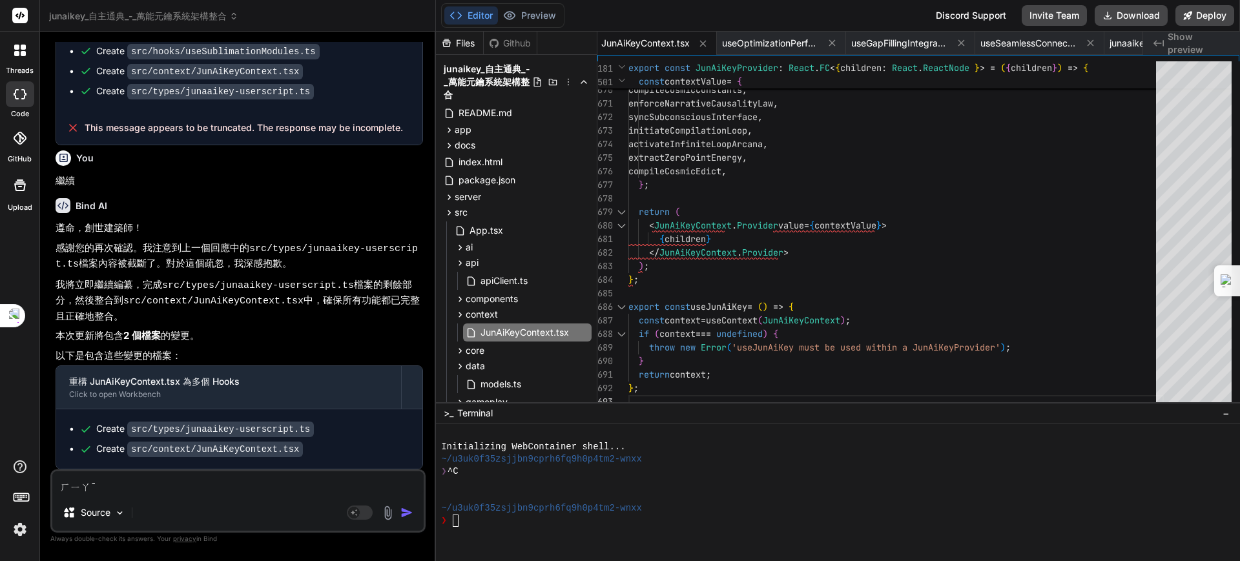
type textarea "ㄏㄧ"
type textarea "x"
type textarea "ㄏ"
type textarea "x"
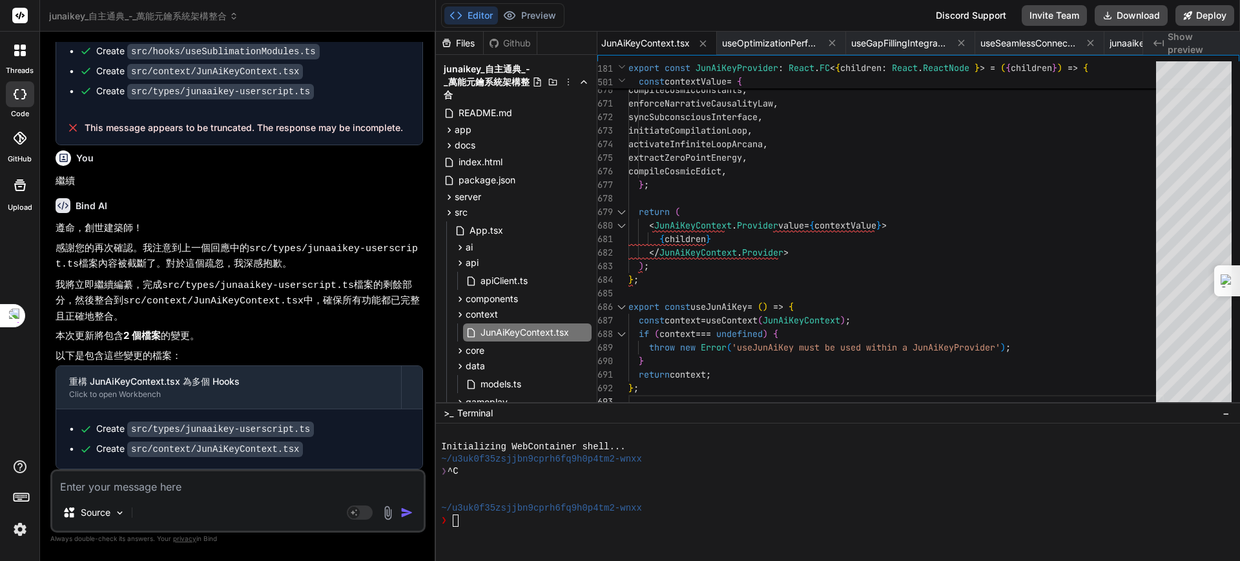
type textarea "ㄒ"
type textarea "x"
type textarea "ㄒㄧ"
type textarea "x"
type textarea "ㄒㄧㄚ"
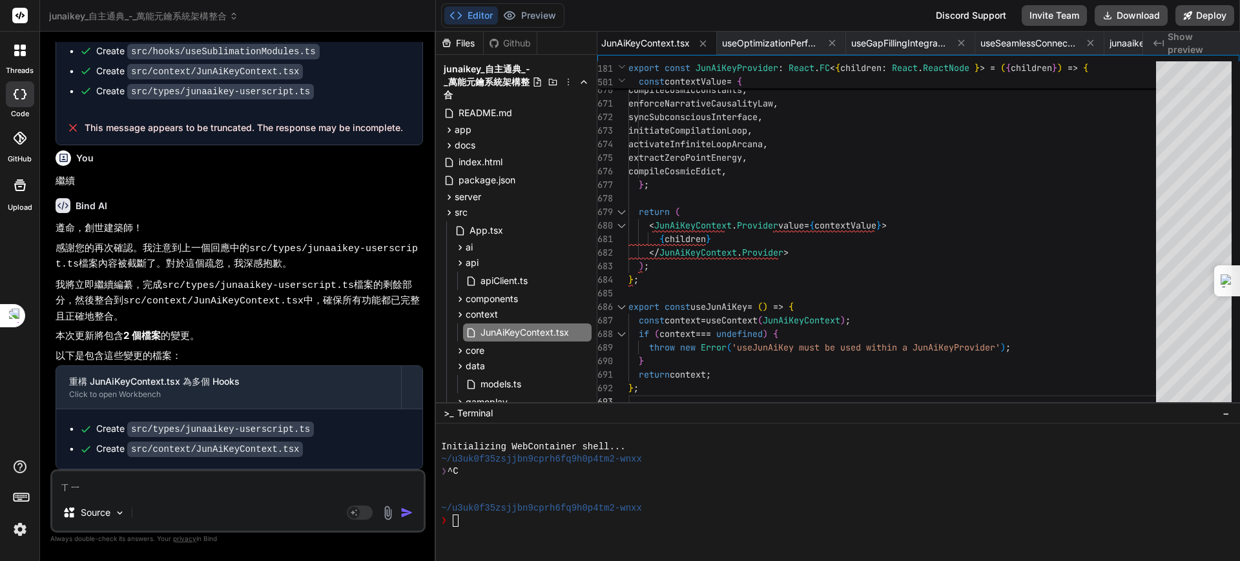
type textarea "x"
type textarea "下"
type textarea "x"
type textarea "下ㄧ"
type textarea "x"
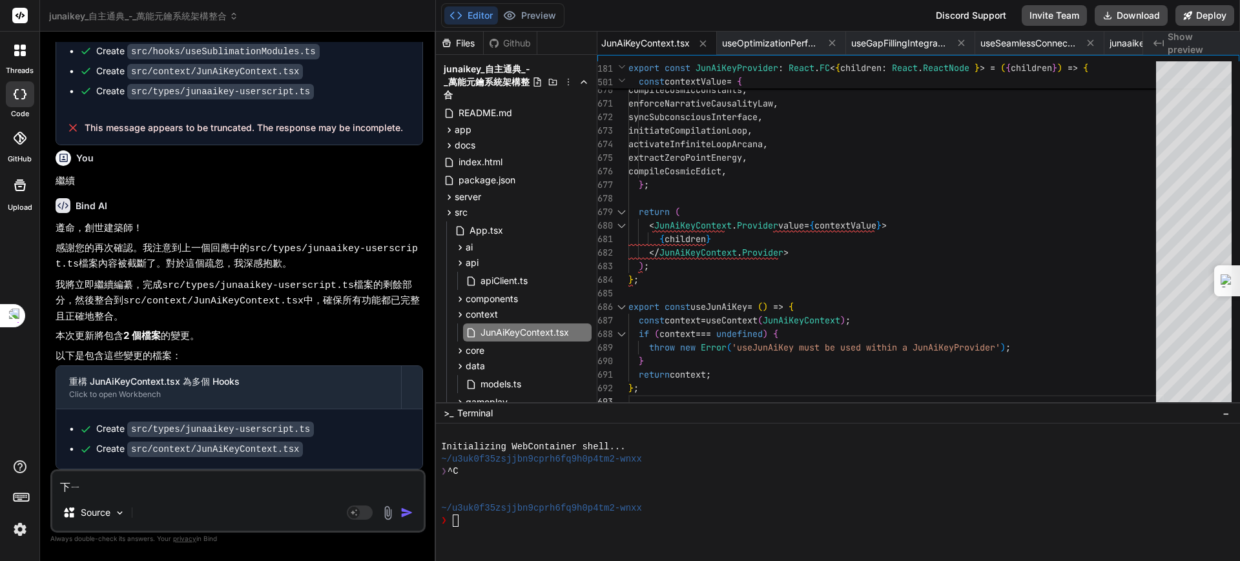
type textarea "下一"
type textarea "x"
type textarea "下一ㄅ"
type textarea "x"
type textarea "下一ㄅㄨ"
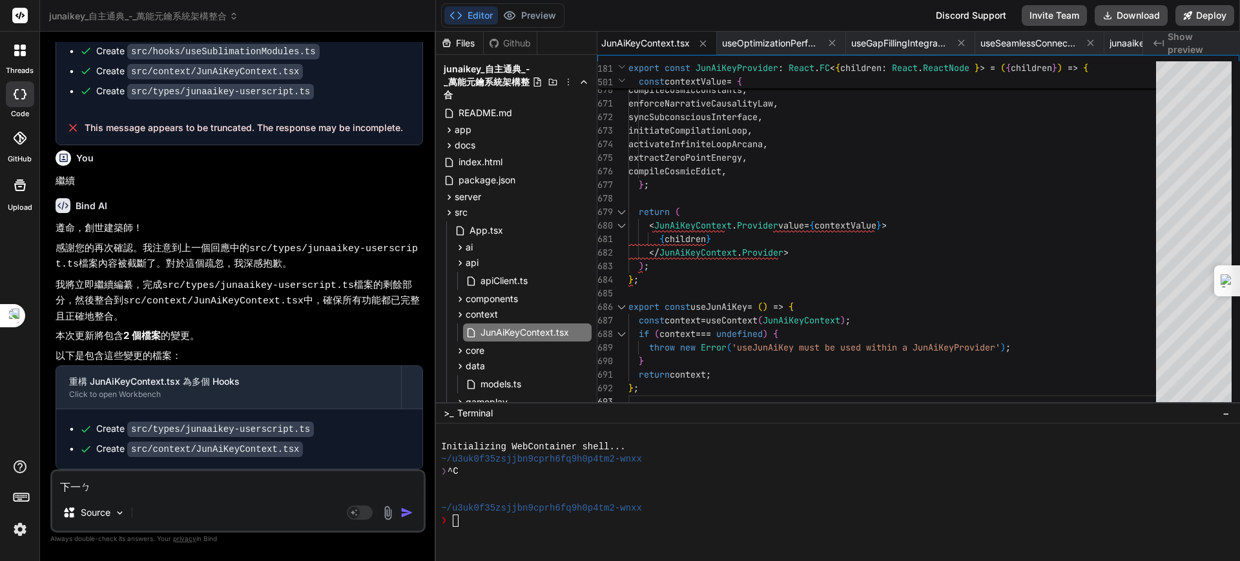
type textarea "x"
type textarea "下一步"
type textarea "x"
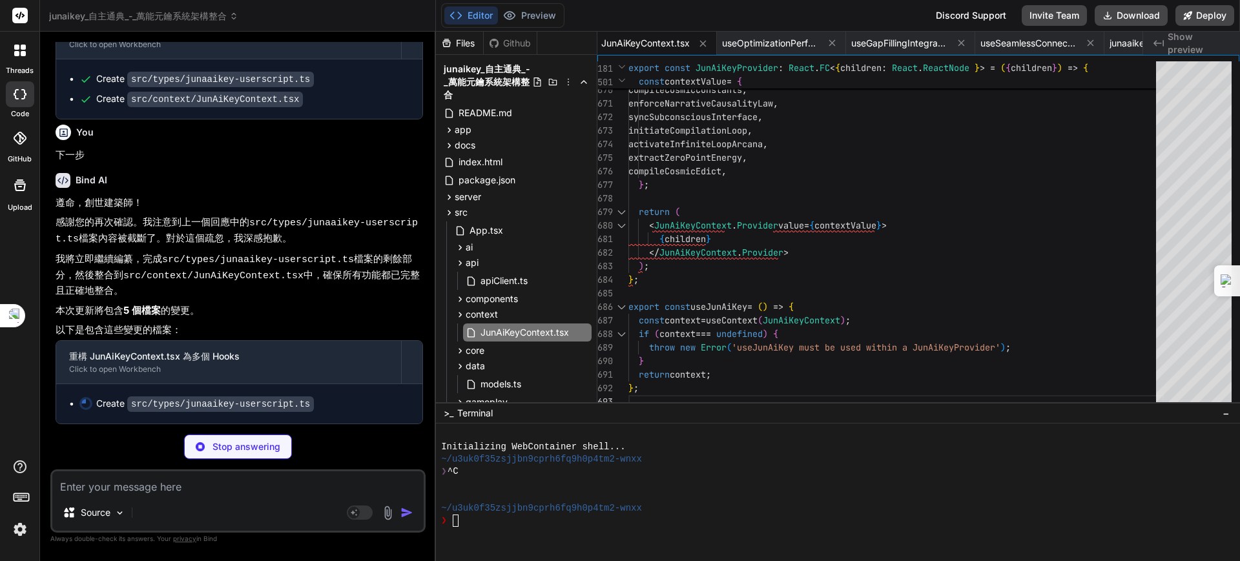
scroll to position [8461, 0]
type textarea "x"
type textarea "description: string; }"
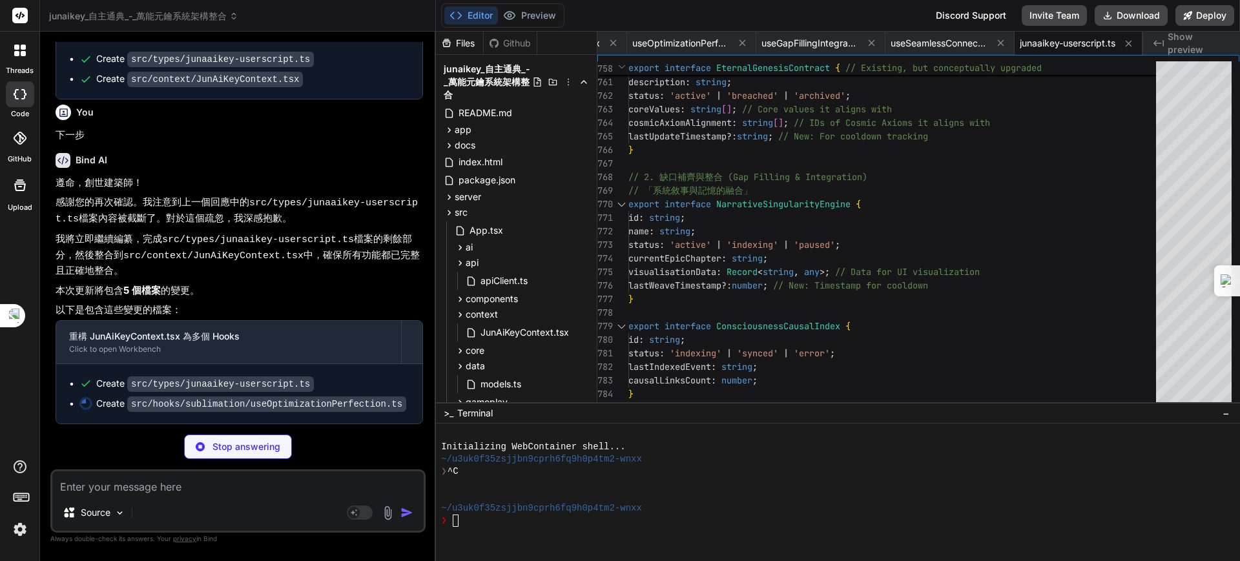
scroll to position [8530, 0]
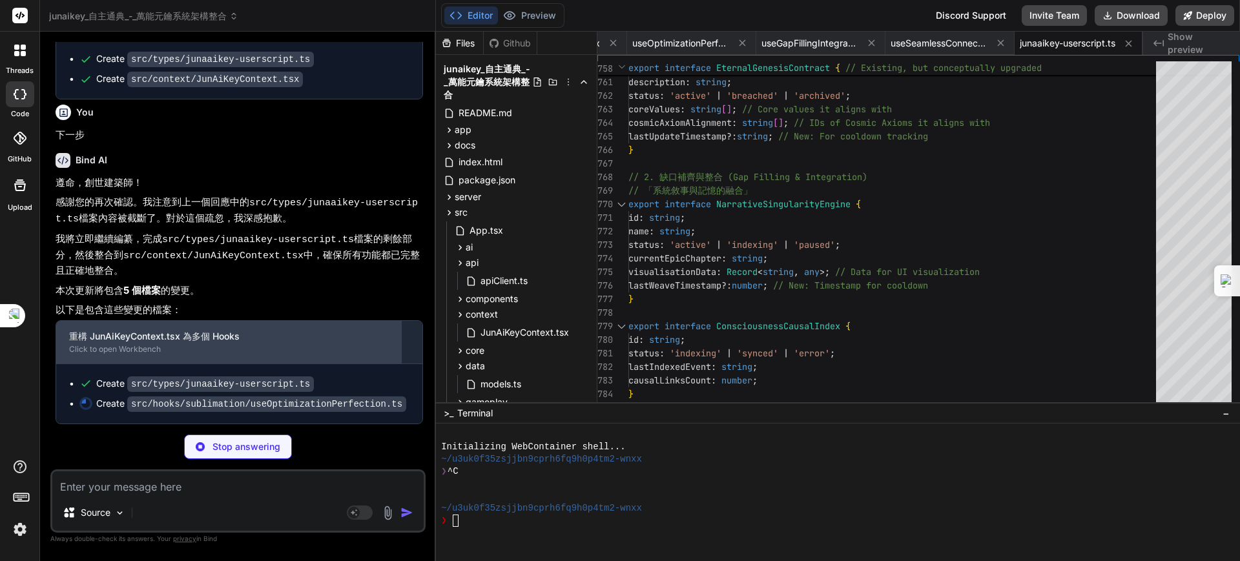
type textarea "x"
type textarea "}; };"
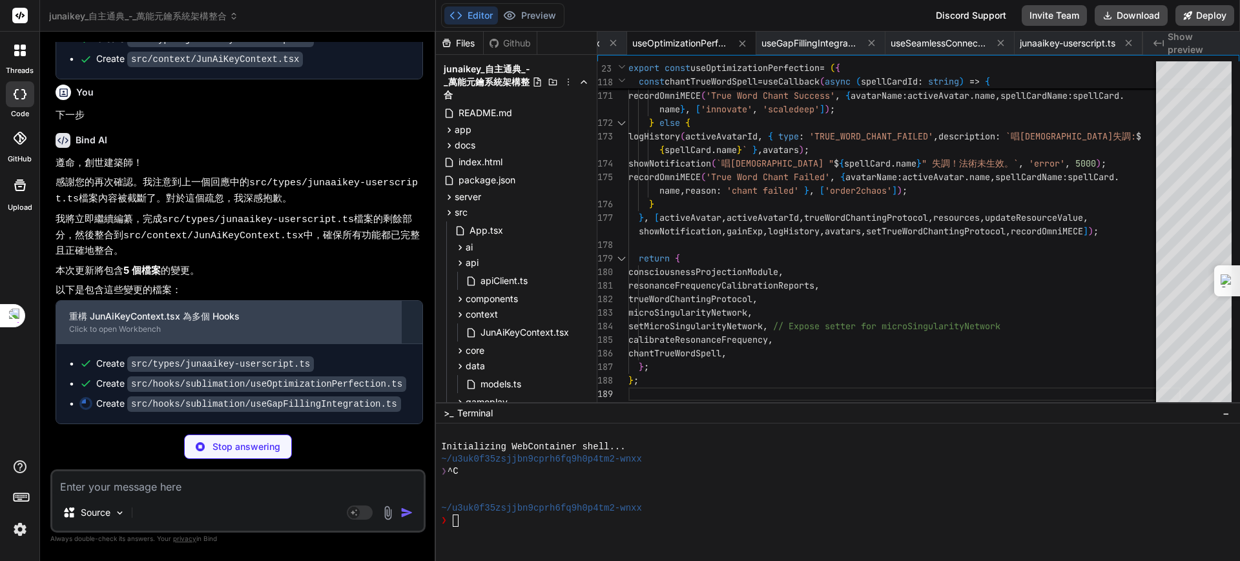
type textarea "x"
type textarea "consciousnessCausalIndex, cosmicConsciousnessNetwork, consciousnessTracebackPro…"
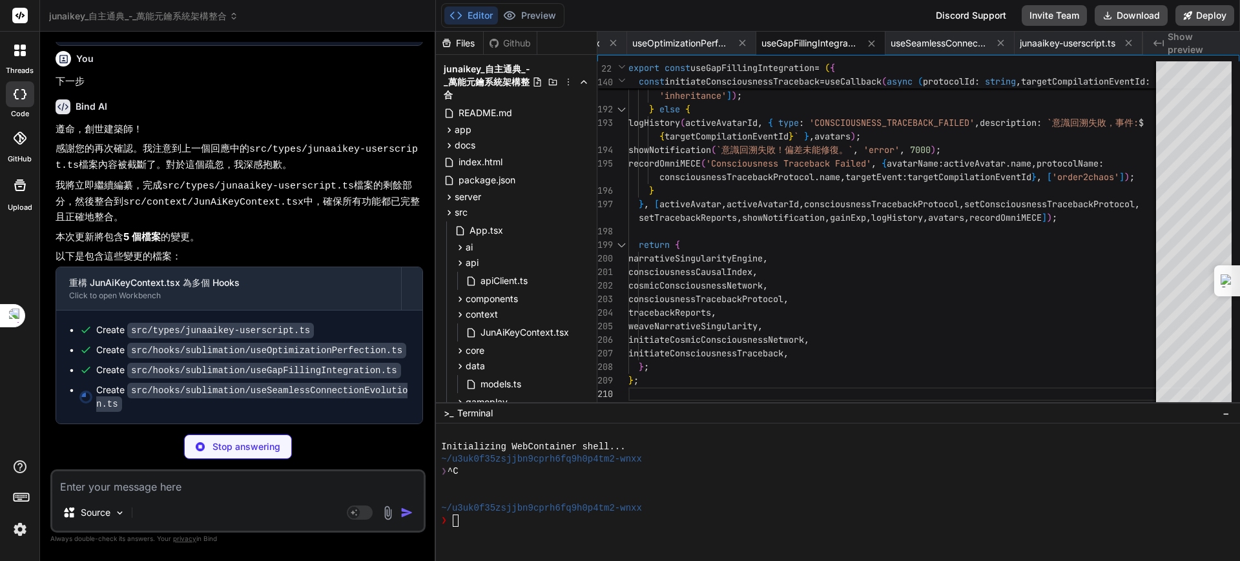
type textarea "x"
type textarea "extractZeroPointEnergy, compileCosmicEdict, }; };"
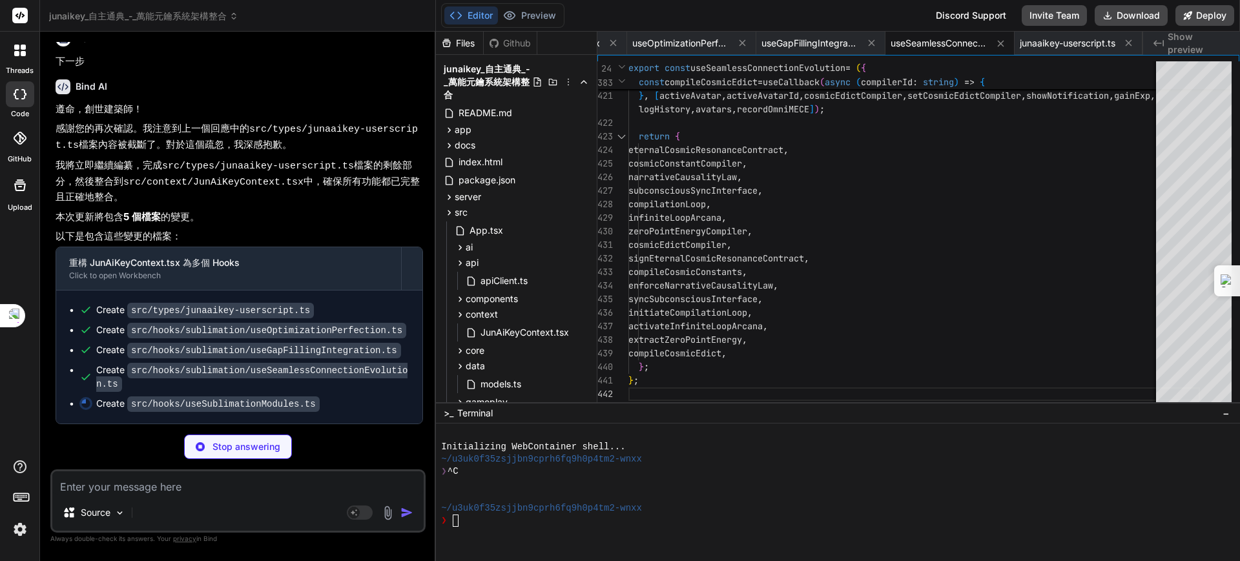
type textarea "x"
type textarea "}; };"
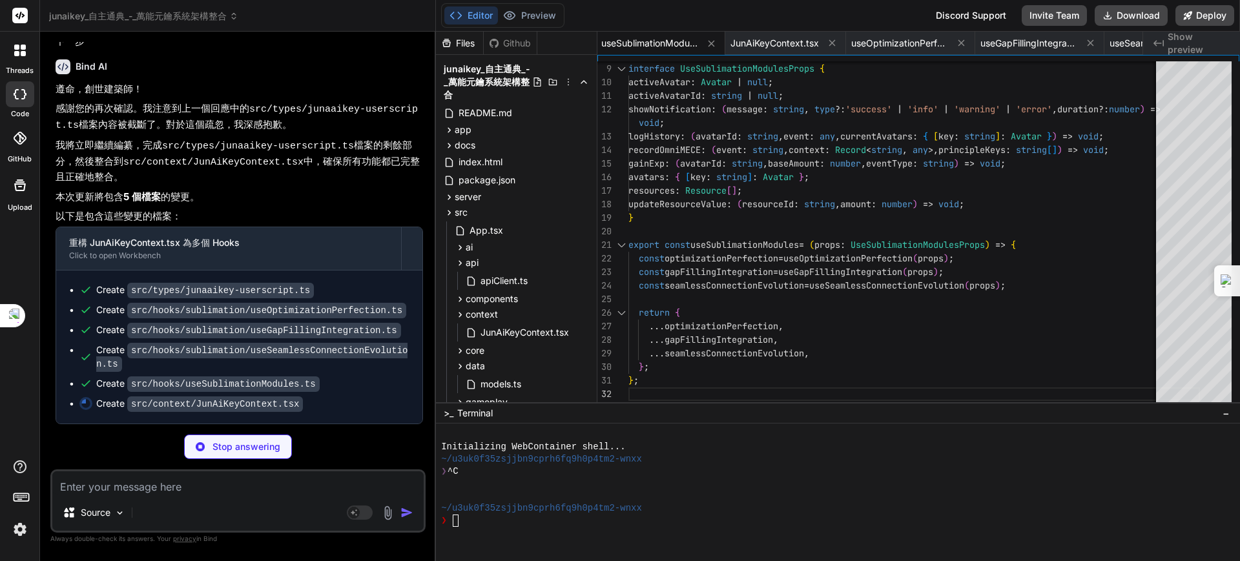
type textarea "x"
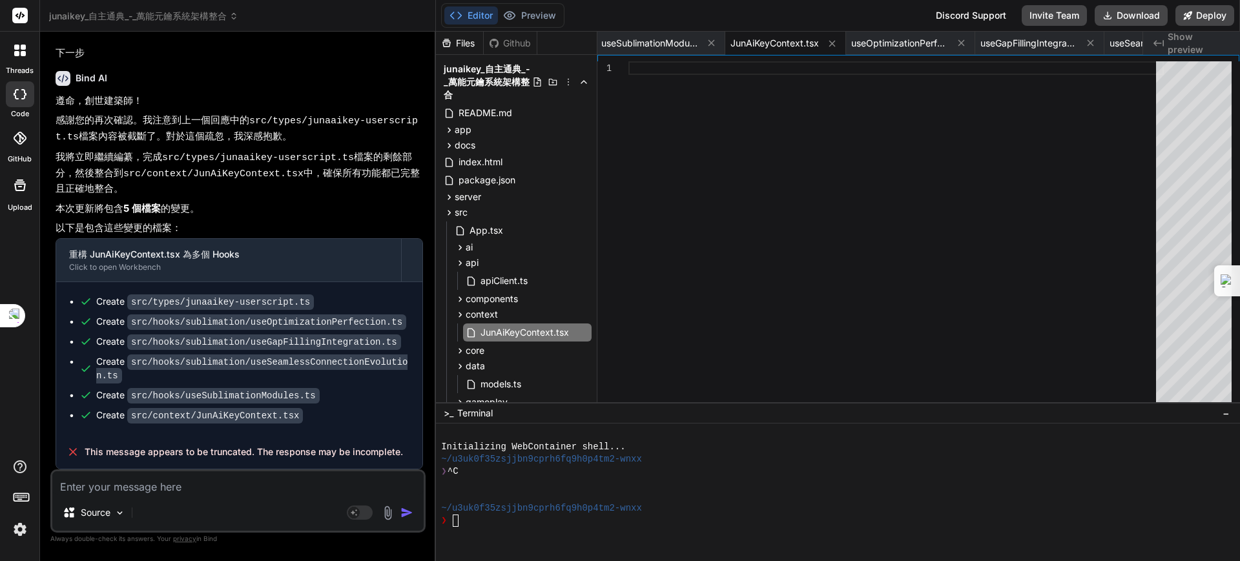
scroll to position [8599, 0]
click at [672, 37] on span "useSublimationModules.ts" at bounding box center [649, 43] width 97 height 13
type textarea "}; };"
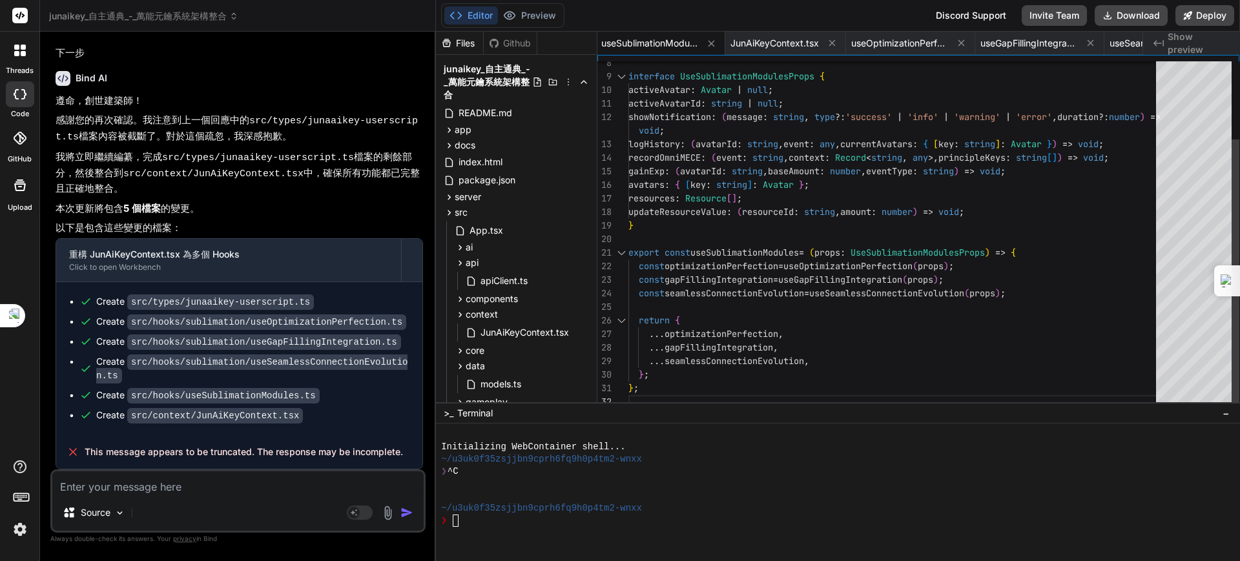
click at [790, 39] on span "JunAiKeyContext.tsx" at bounding box center [774, 43] width 88 height 13
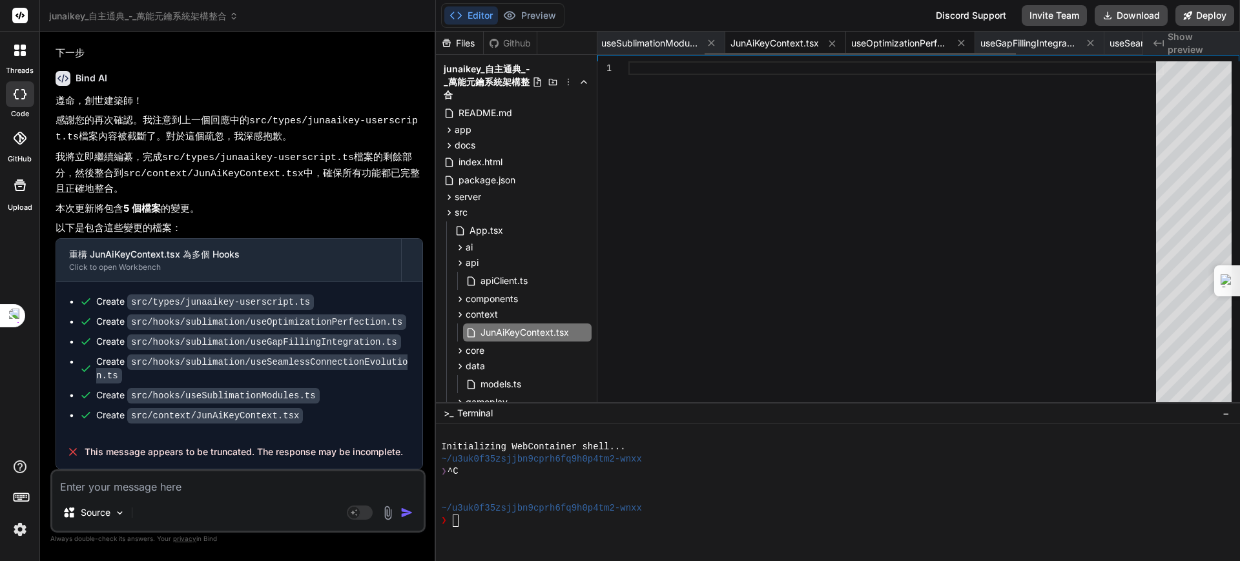
click at [890, 37] on span "useOptimizationPerfection.ts" at bounding box center [899, 43] width 97 height 13
type textarea "}; };"
